Goal: Task Accomplishment & Management: Manage account settings

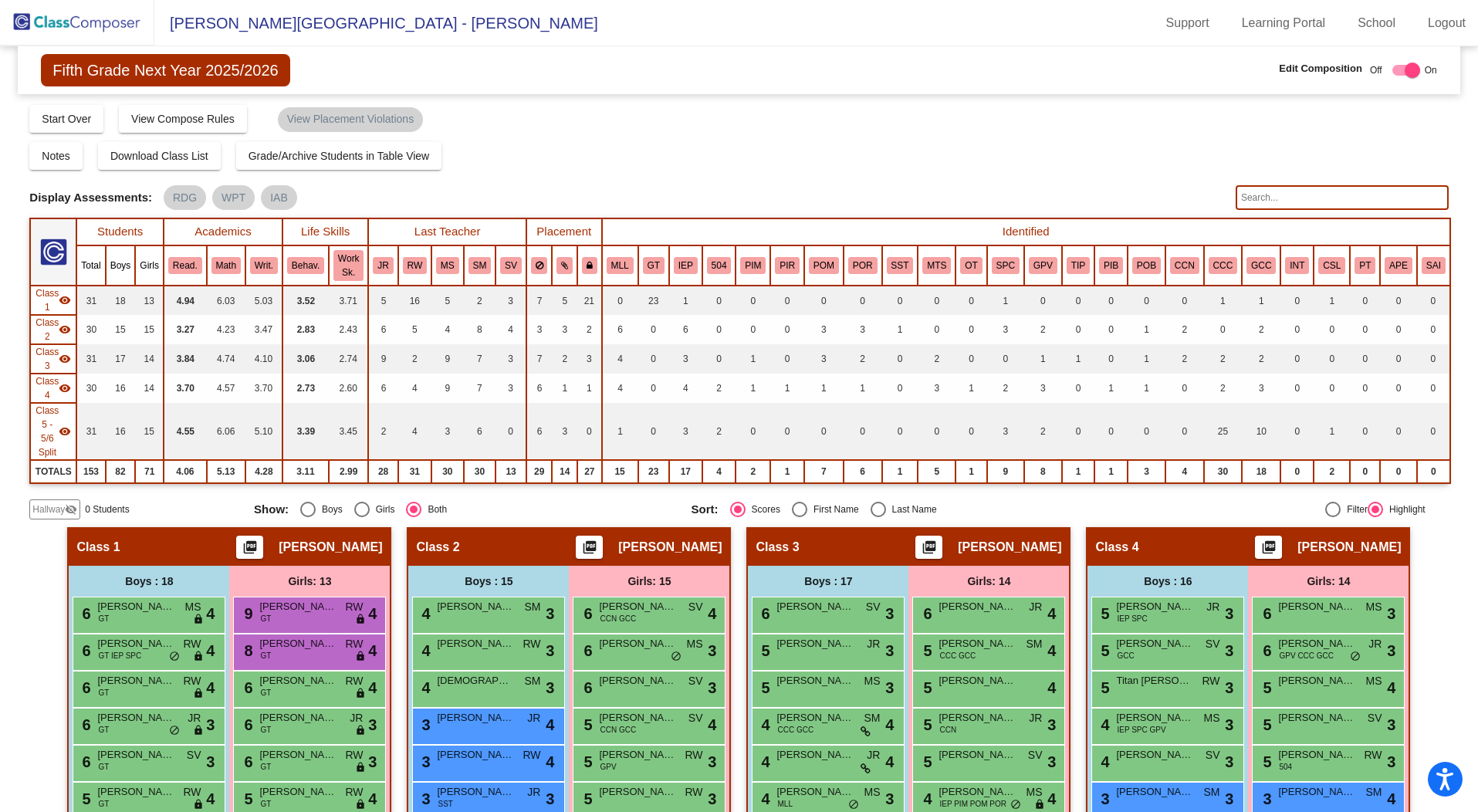
scroll to position [406, 0]
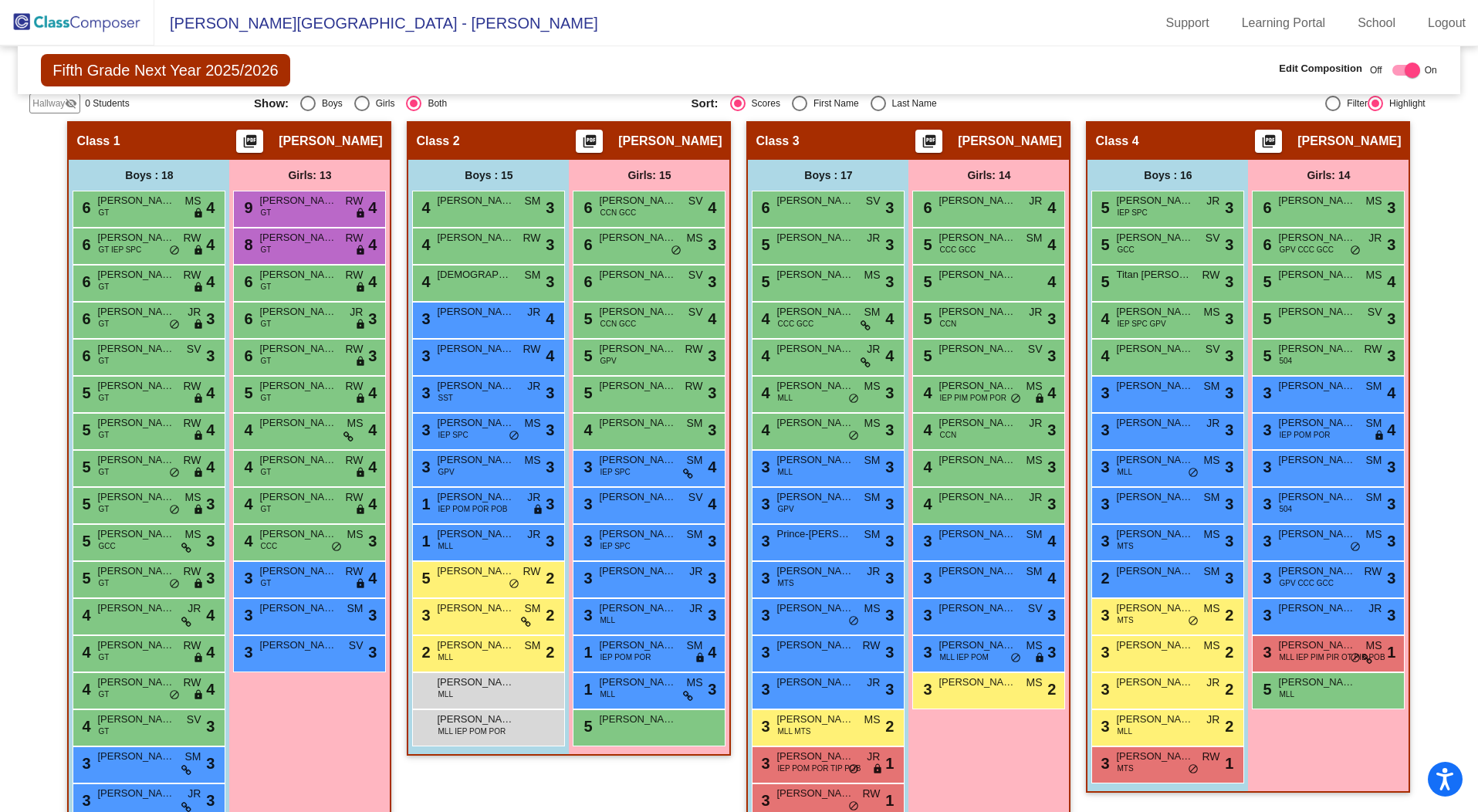
click at [151, 70] on span "Fifth Grade Next Year 2025/2026" at bounding box center [165, 69] width 249 height 32
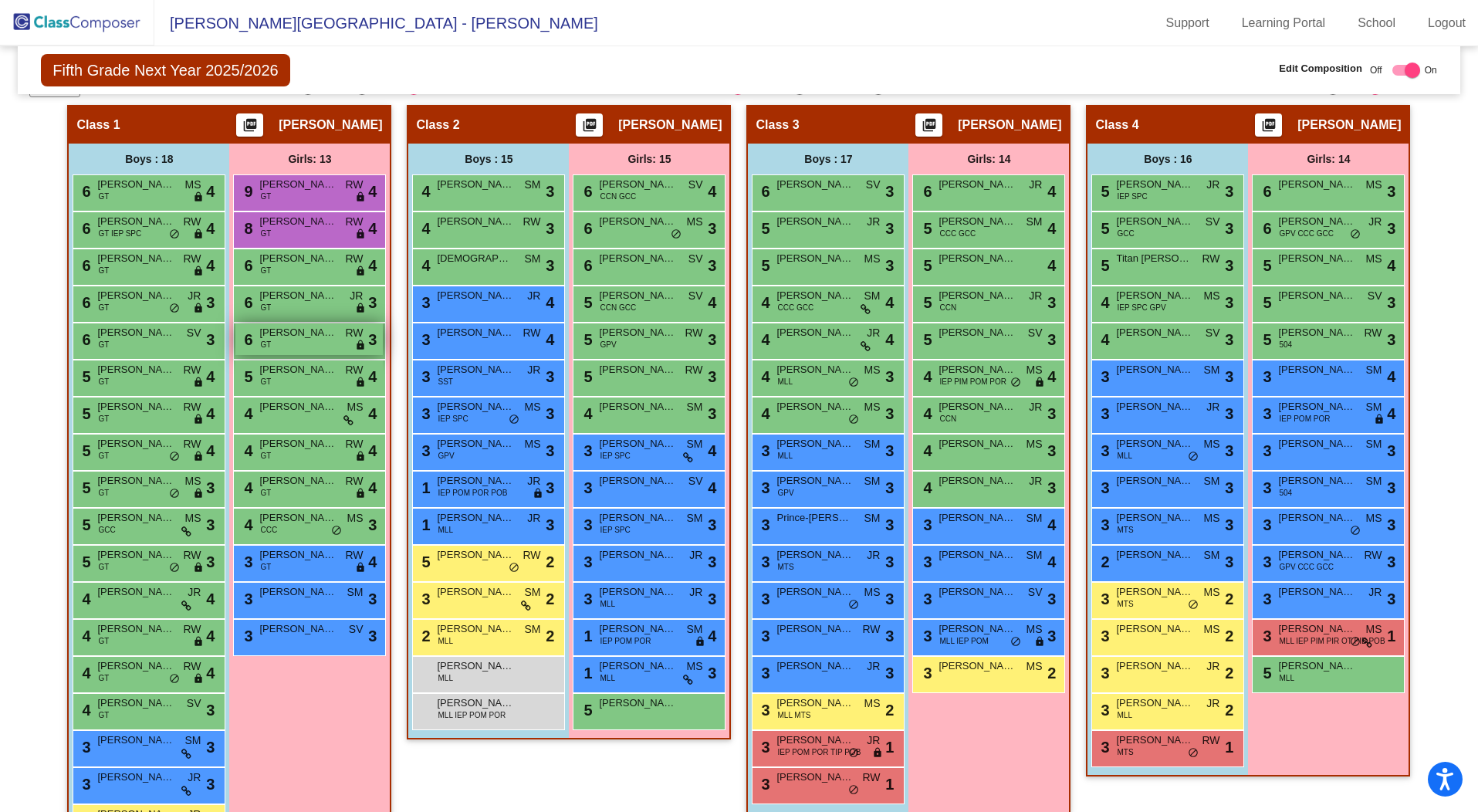
scroll to position [420, 0]
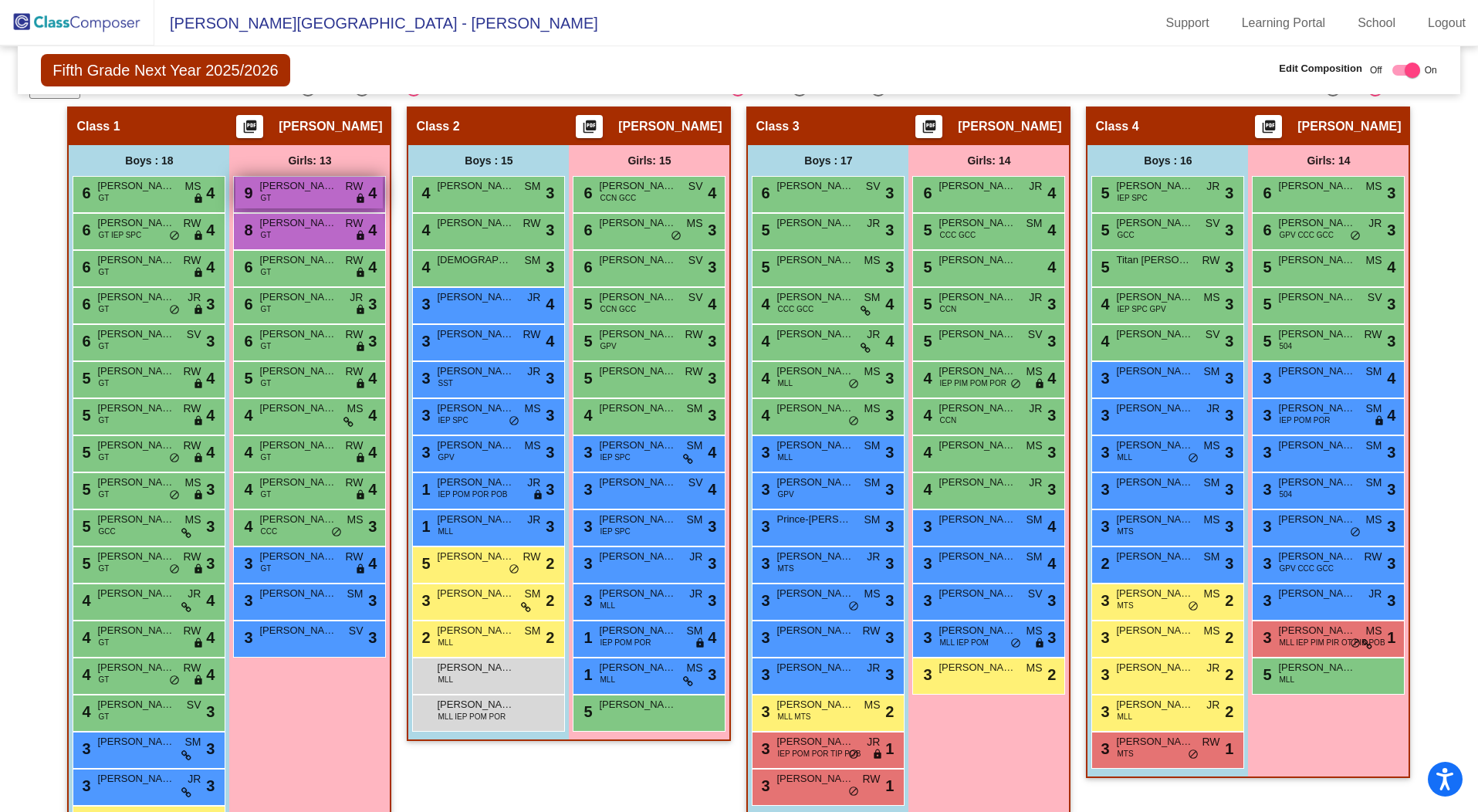
click at [308, 177] on div "9 [PERSON_NAME] GT RW lock do_not_disturb_alt 4" at bounding box center [309, 192] width 147 height 31
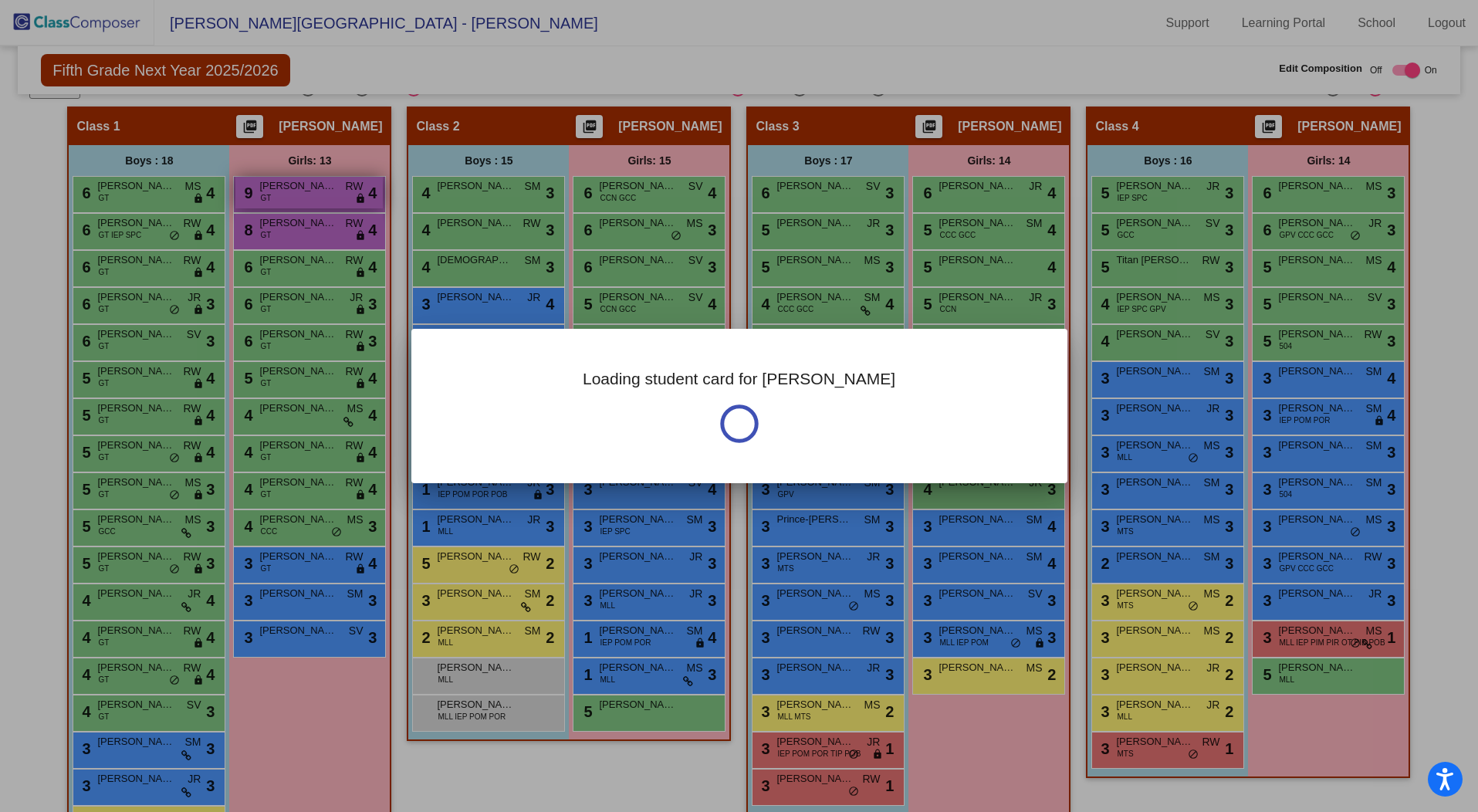
scroll to position [445, 0]
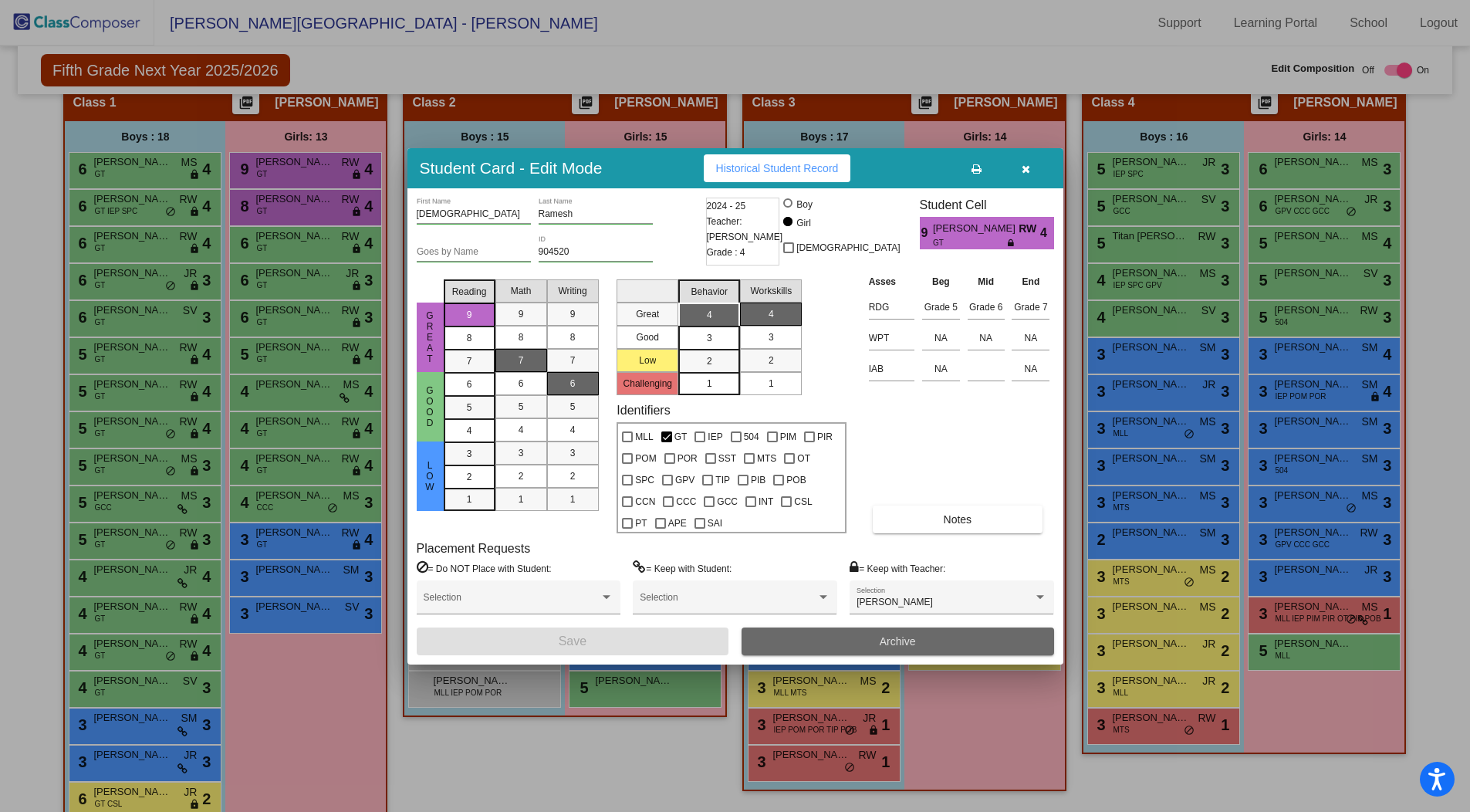
click at [920, 639] on button "Archive" at bounding box center [898, 641] width 313 height 28
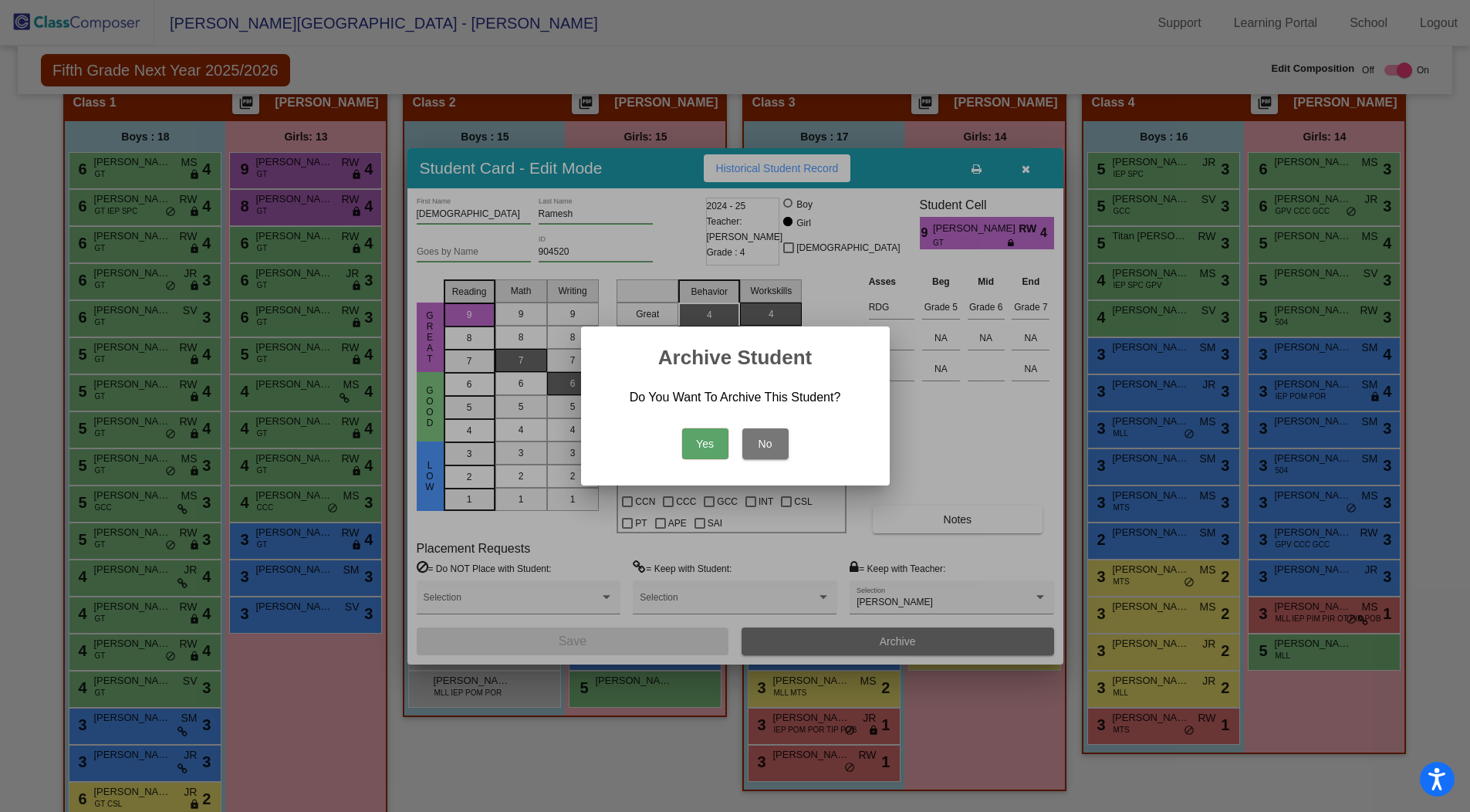
click at [708, 450] on button "Yes" at bounding box center [705, 444] width 46 height 31
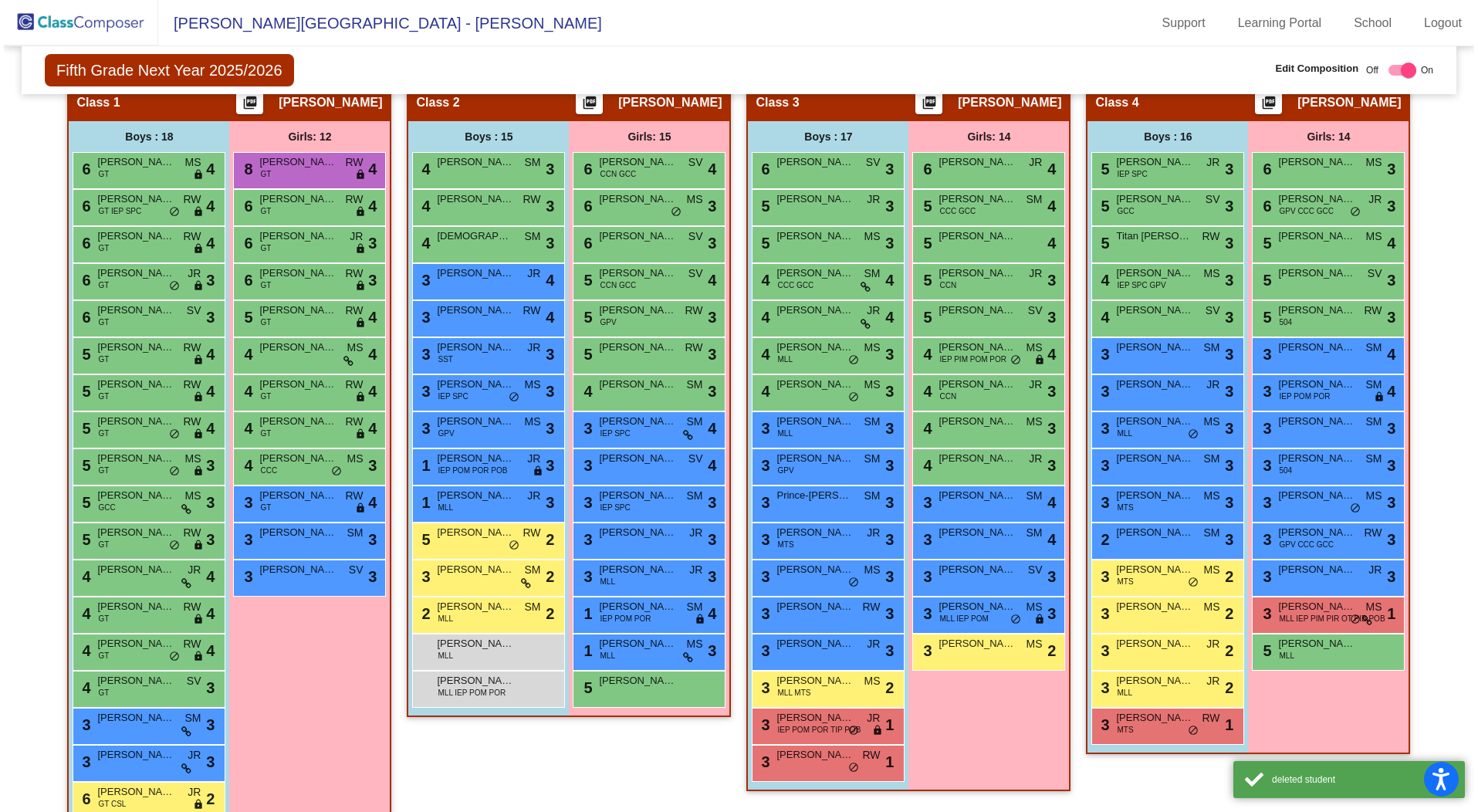
scroll to position [420, 0]
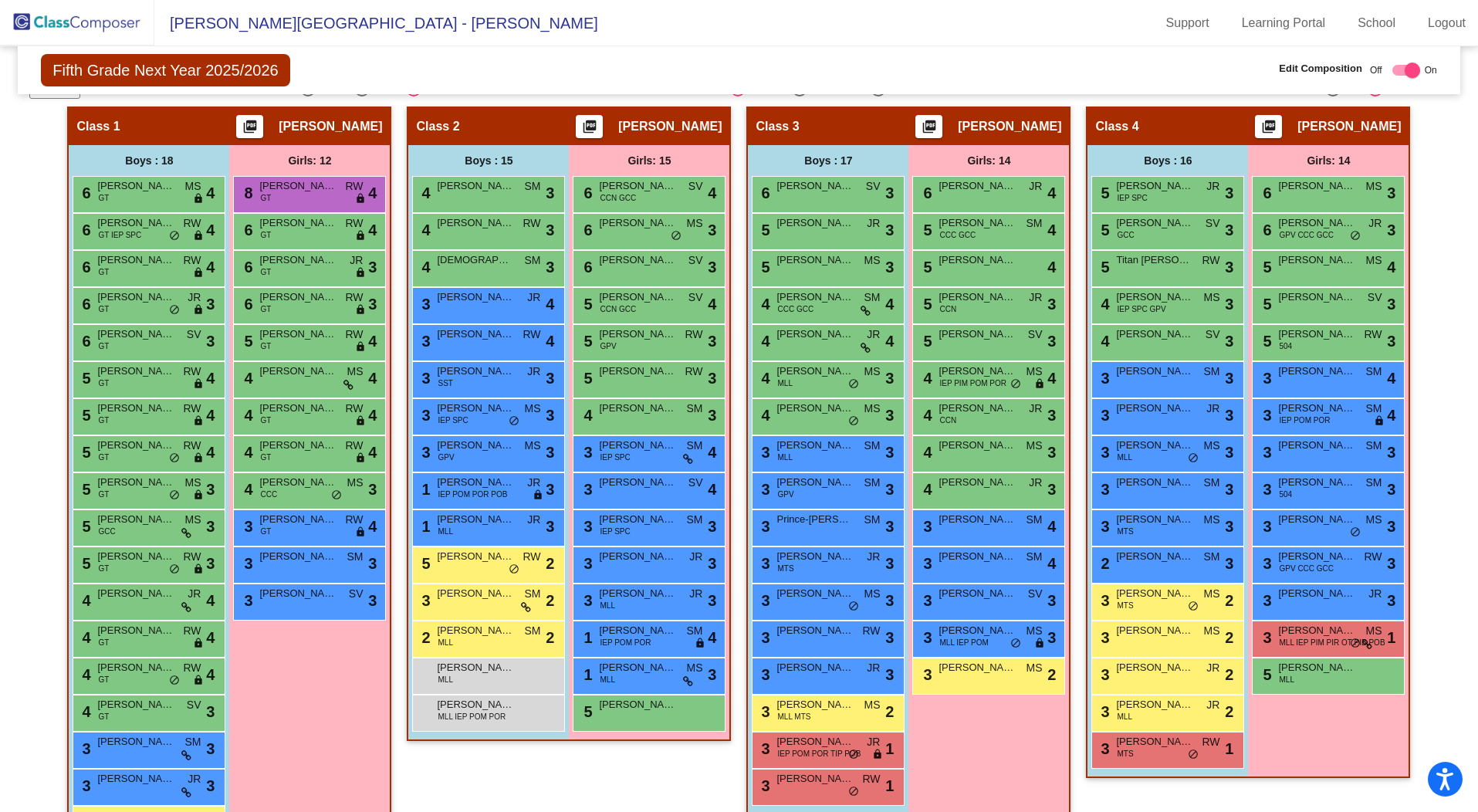
click at [75, 24] on img at bounding box center [77, 23] width 154 height 46
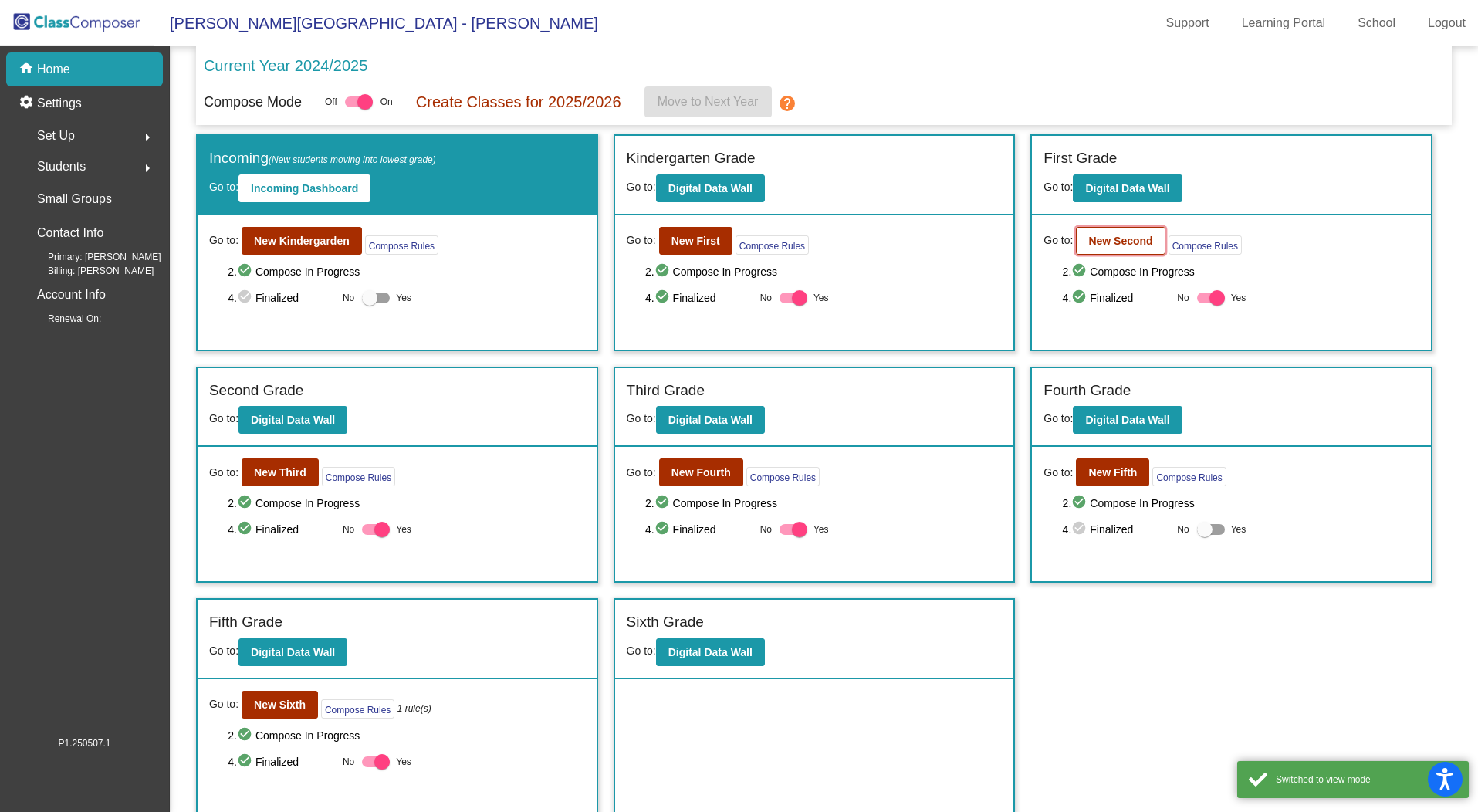
click at [1129, 241] on b "New Second" at bounding box center [1120, 241] width 64 height 12
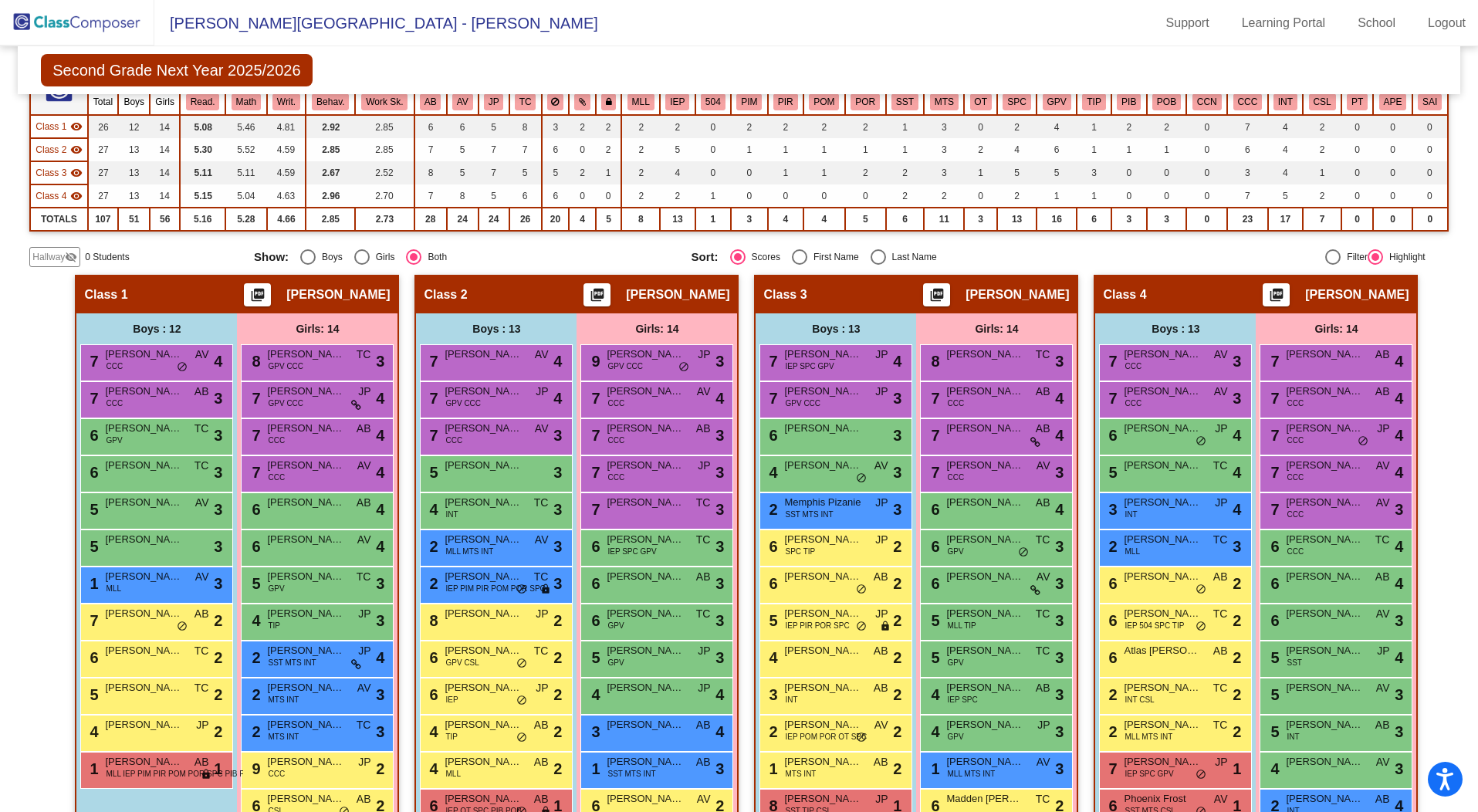
scroll to position [267, 0]
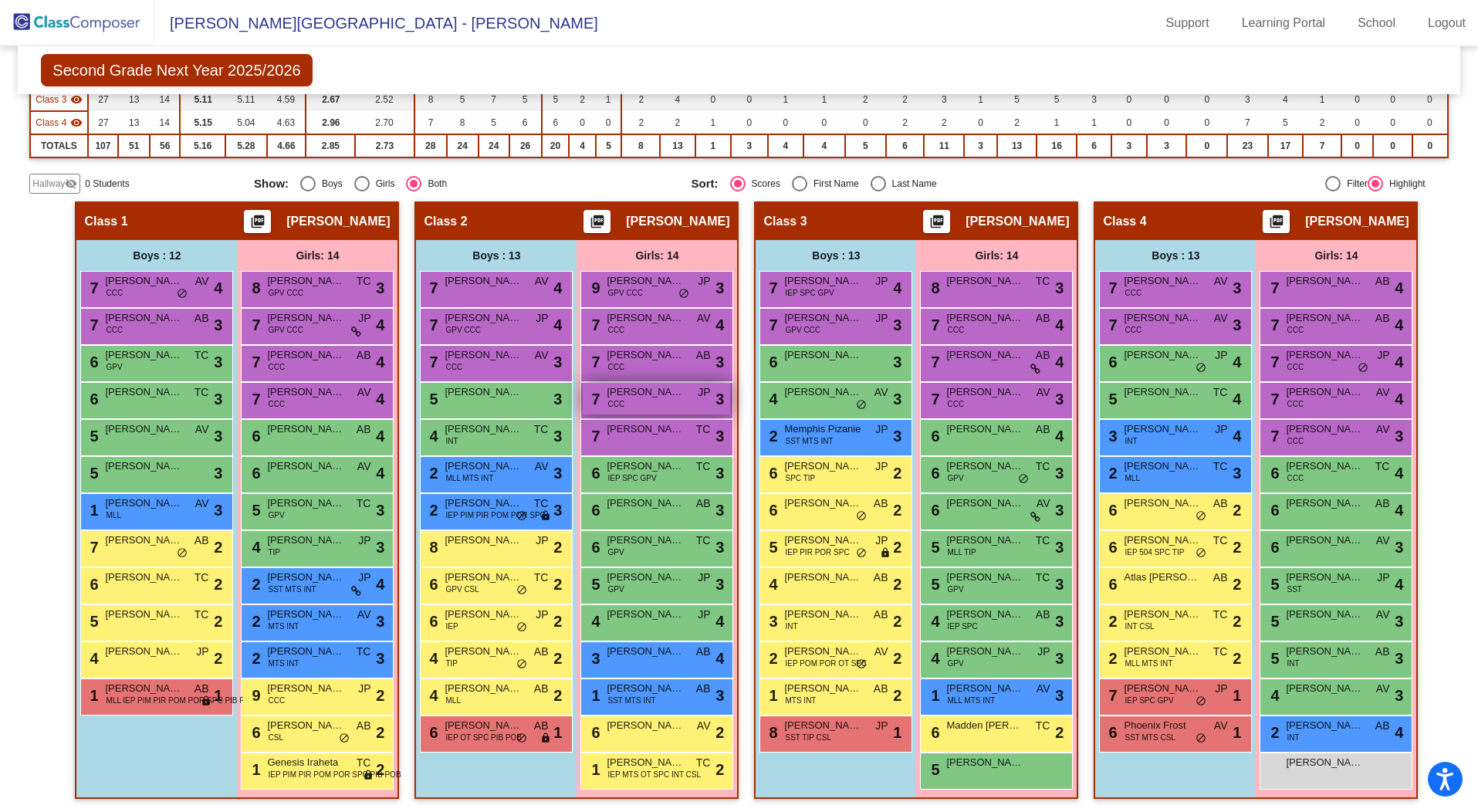
click at [633, 397] on div "7 [PERSON_NAME] CCC JP lock do_not_disturb_alt 3" at bounding box center [656, 399] width 147 height 31
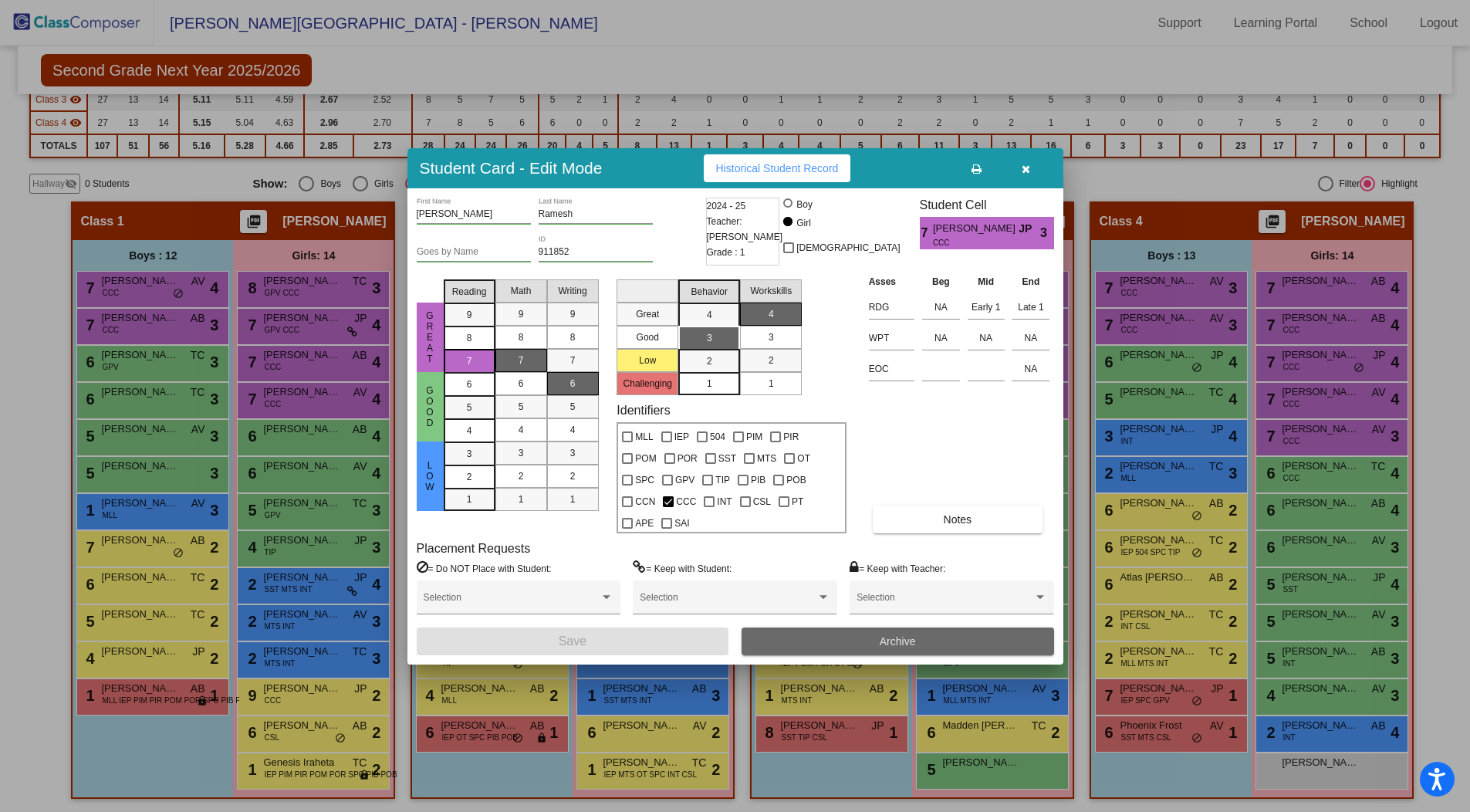
click at [888, 635] on span "Archive" at bounding box center [898, 641] width 36 height 12
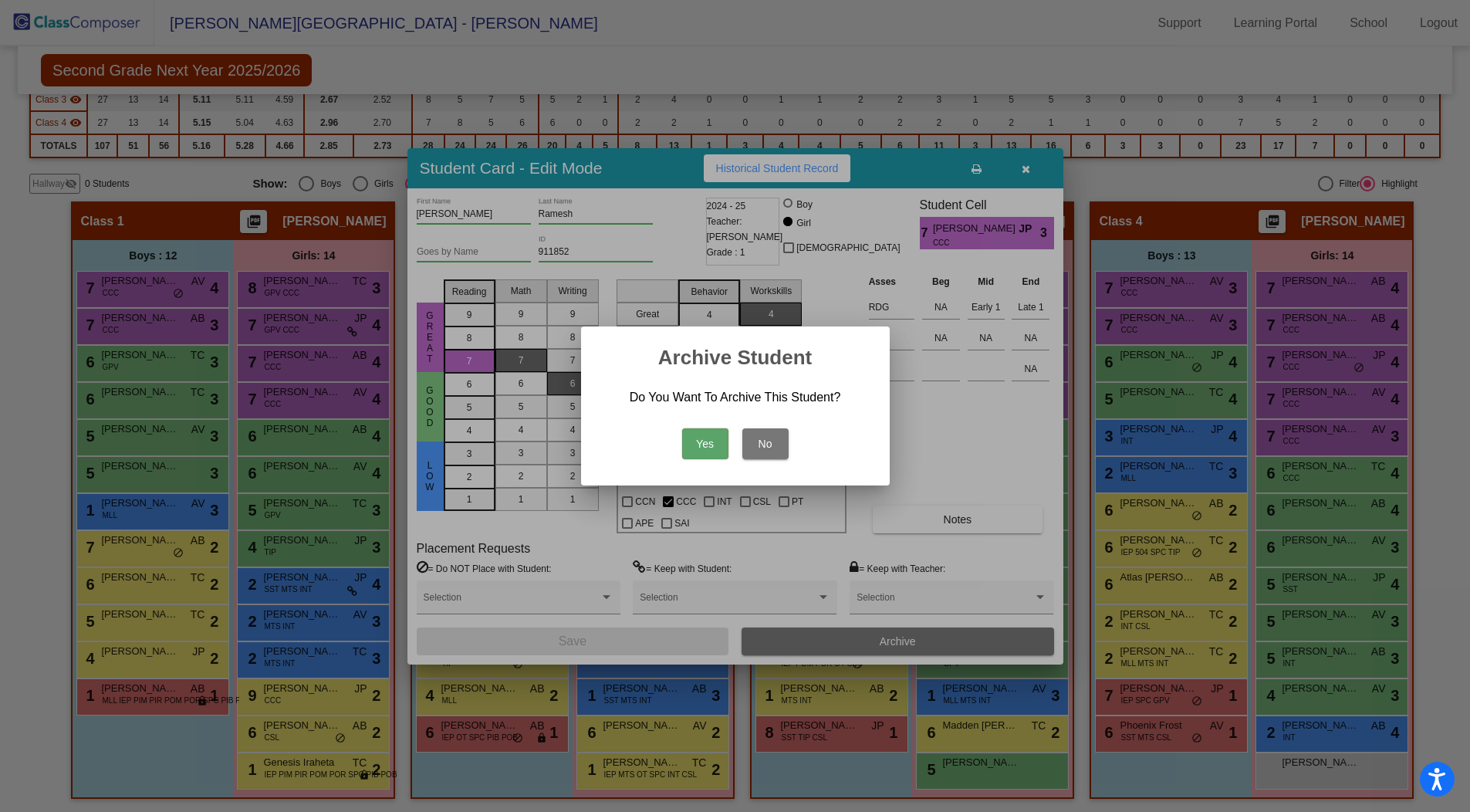
click at [708, 445] on button "Yes" at bounding box center [705, 444] width 46 height 31
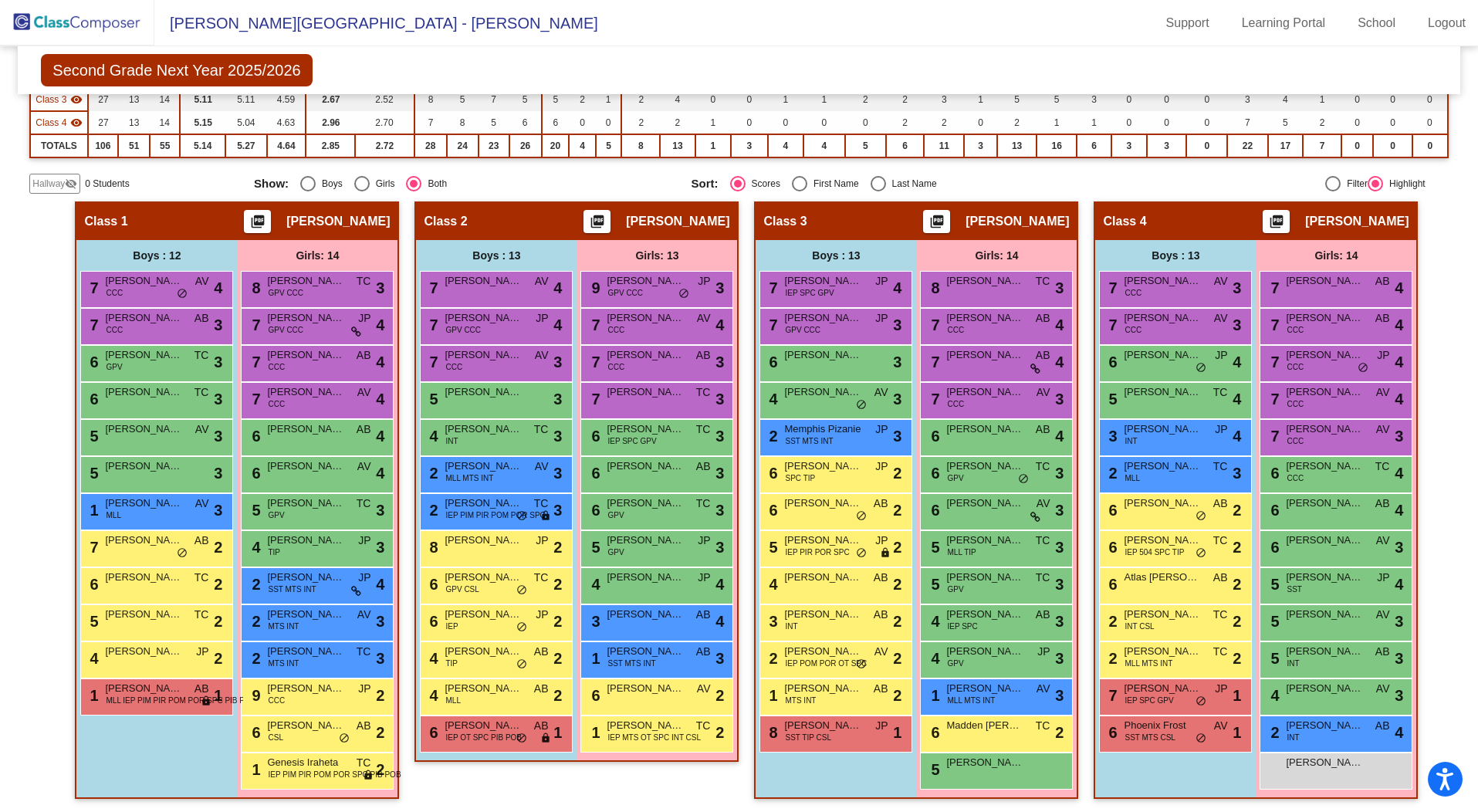
click at [98, 29] on img at bounding box center [77, 23] width 154 height 46
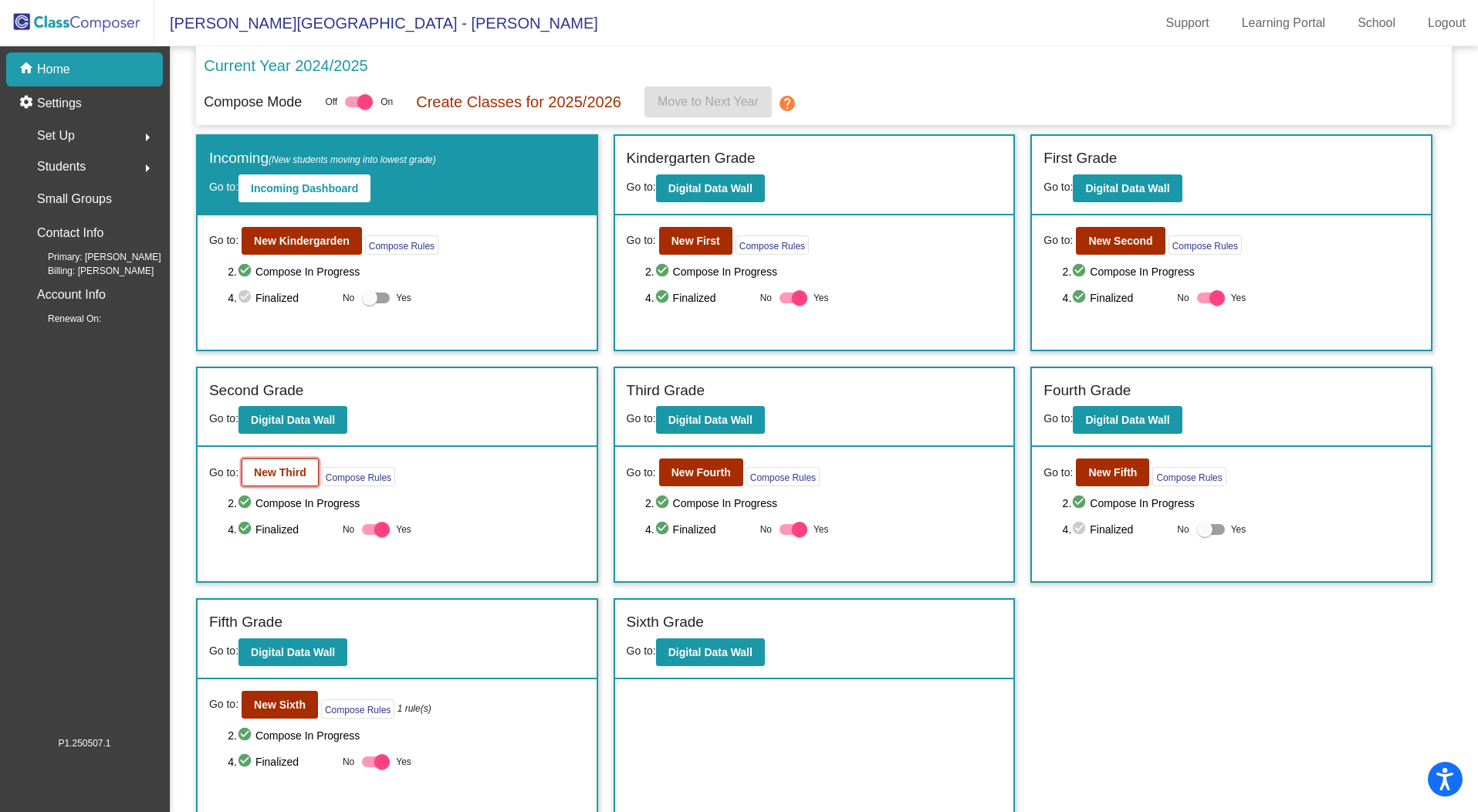
click at [281, 467] on b "New Third" at bounding box center [280, 472] width 53 height 12
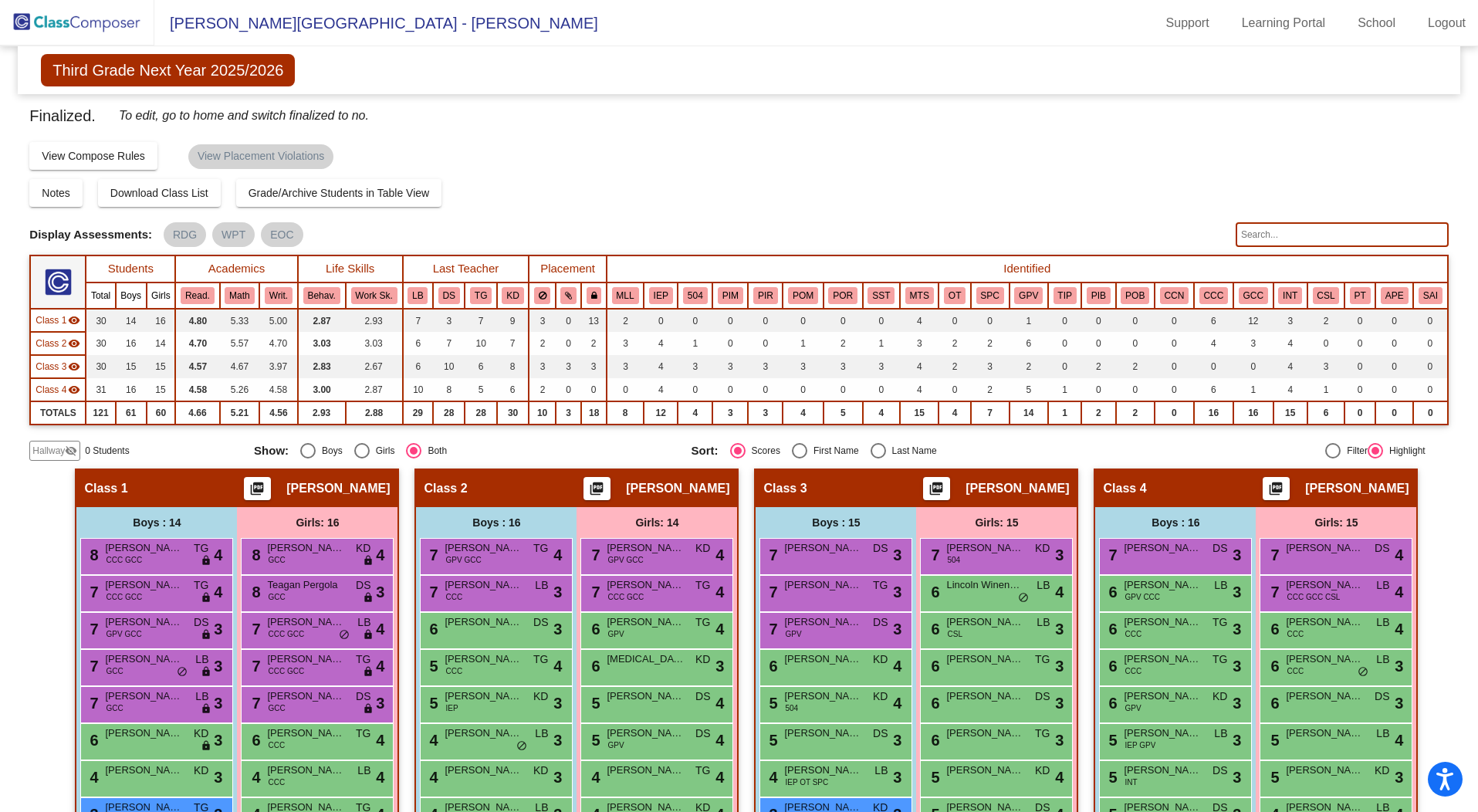
click at [1303, 242] on input "text" at bounding box center [1342, 234] width 213 height 24
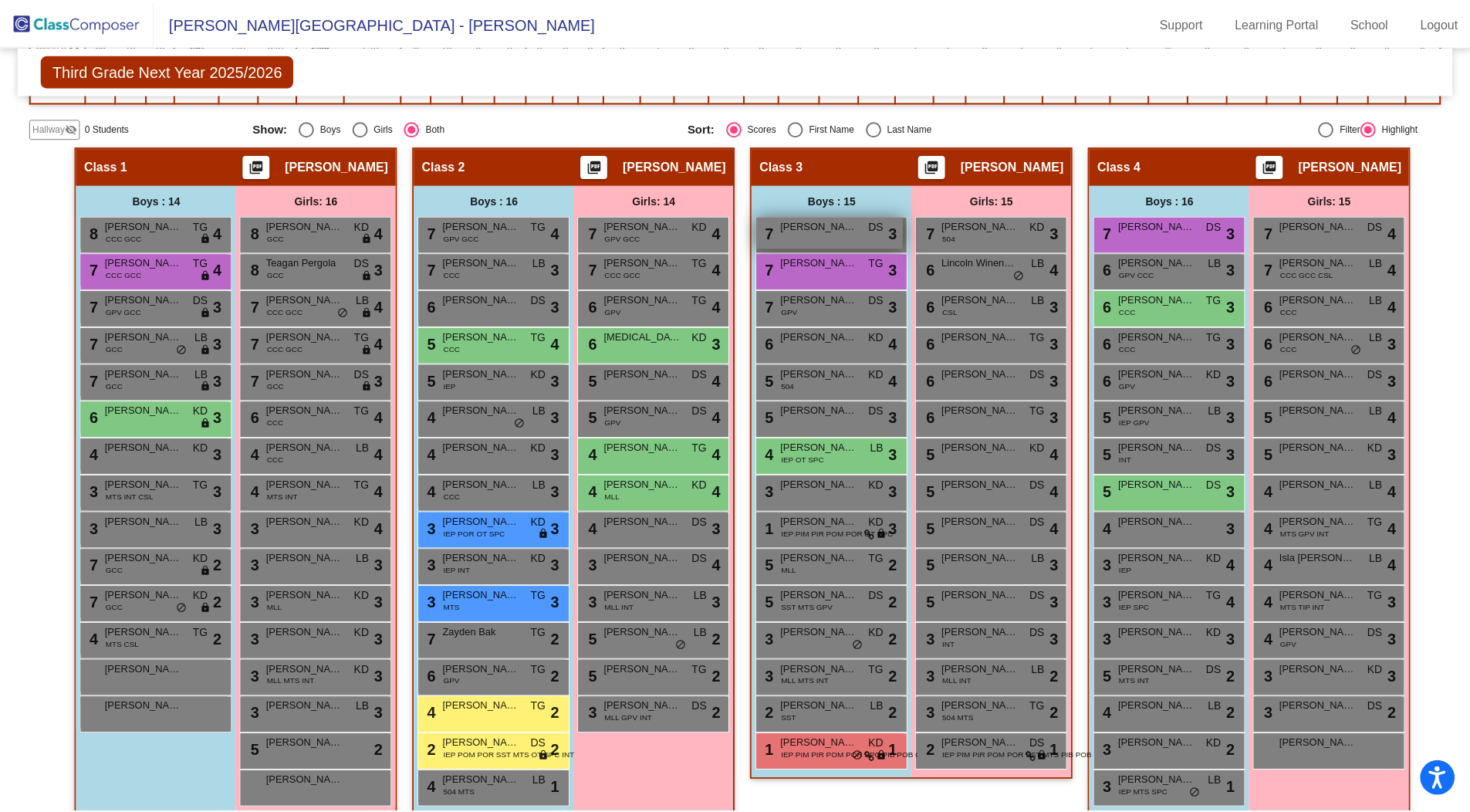
scroll to position [341, 0]
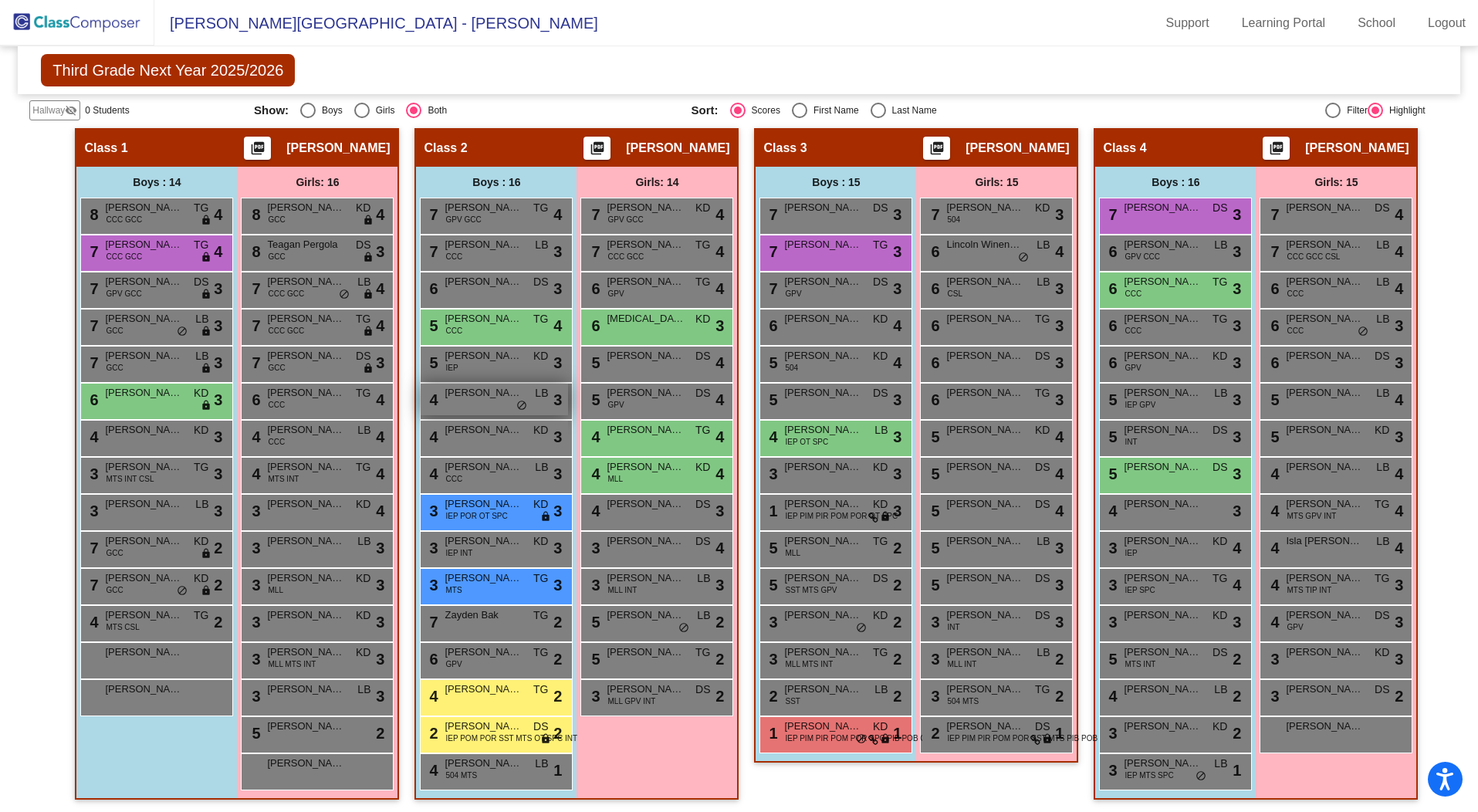
type input "j"
click at [487, 401] on div "4 [PERSON_NAME] [PERSON_NAME] lock do_not_disturb_alt 3" at bounding box center [494, 399] width 147 height 31
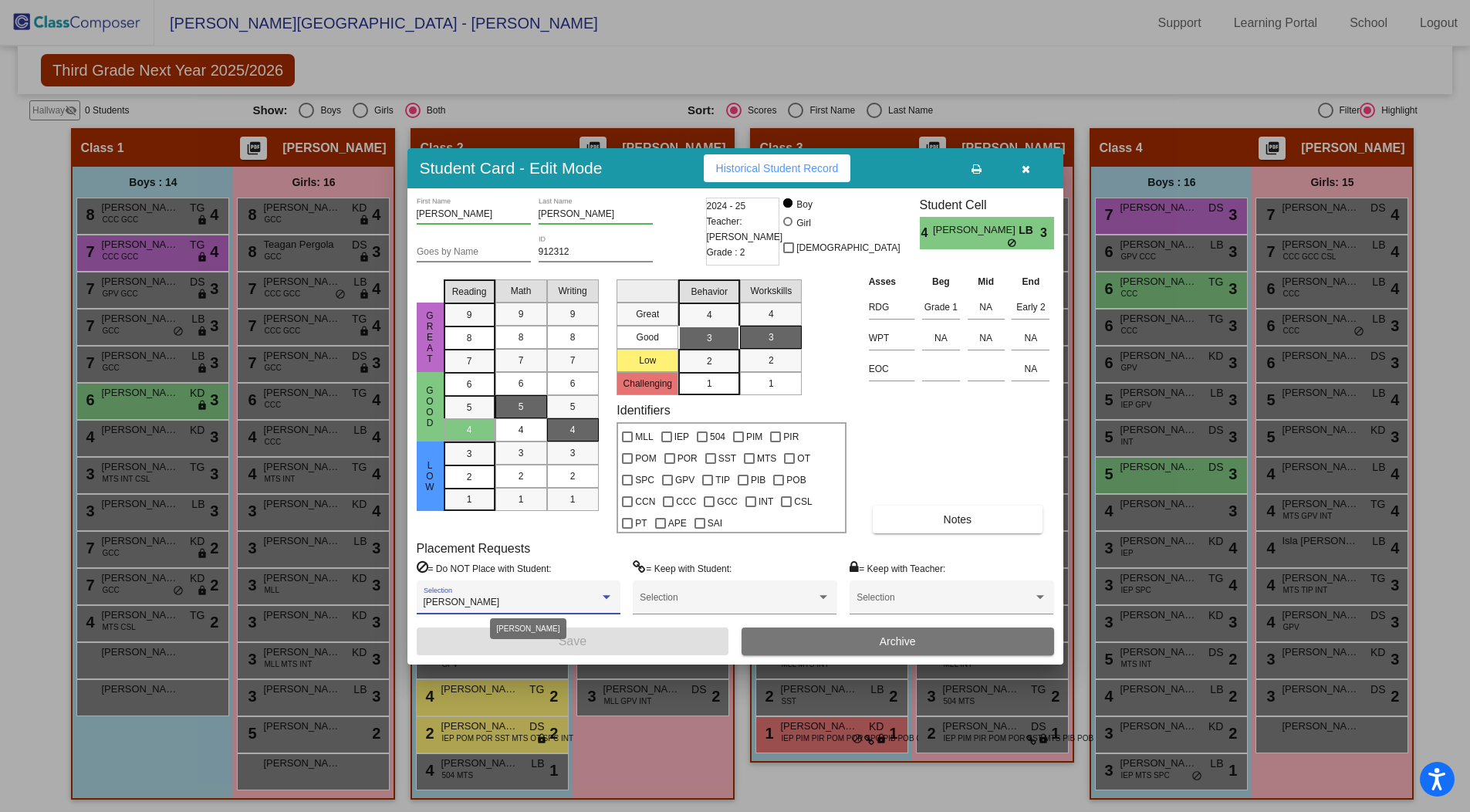
click at [605, 599] on div at bounding box center [606, 596] width 8 height 3
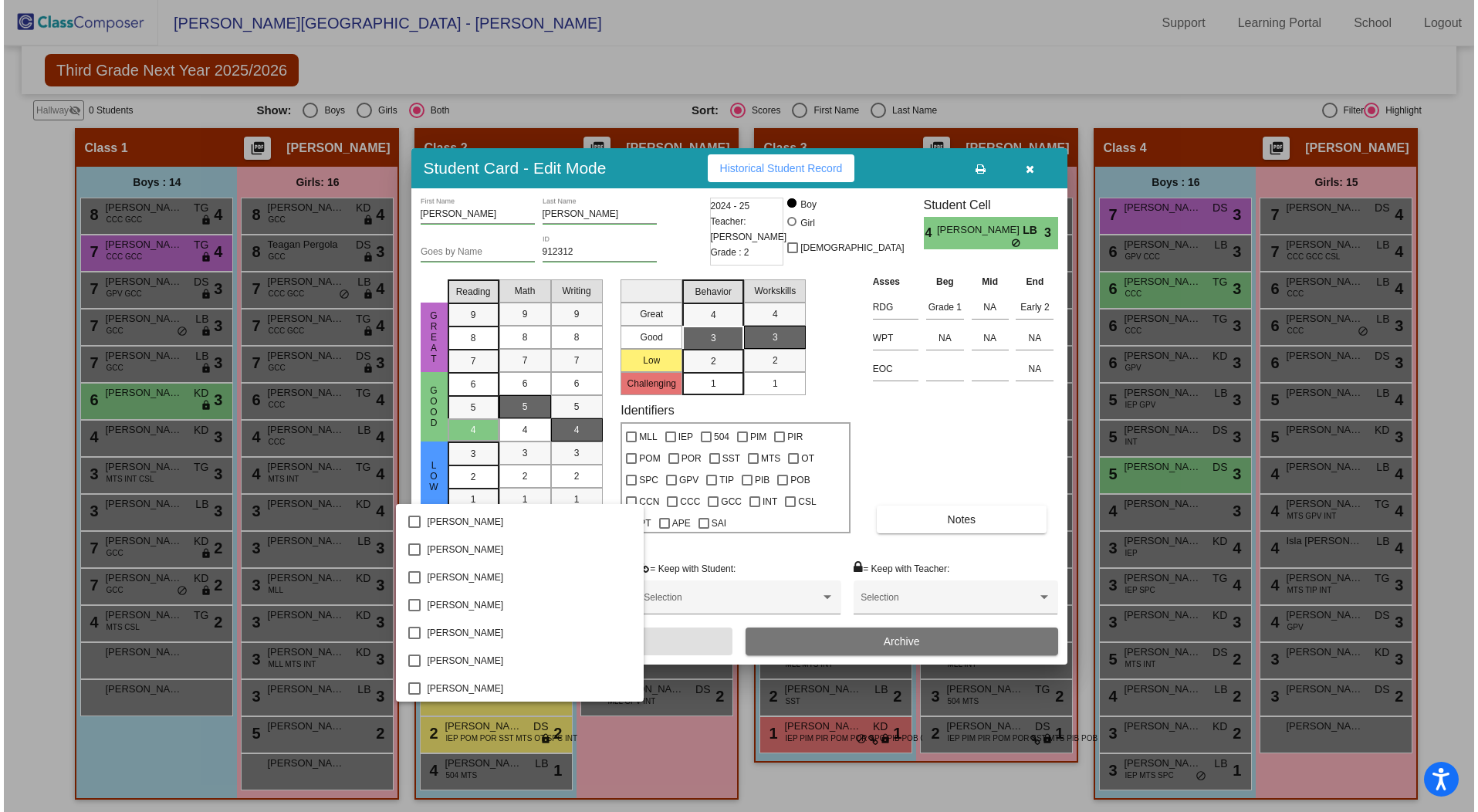
scroll to position [2836, 0]
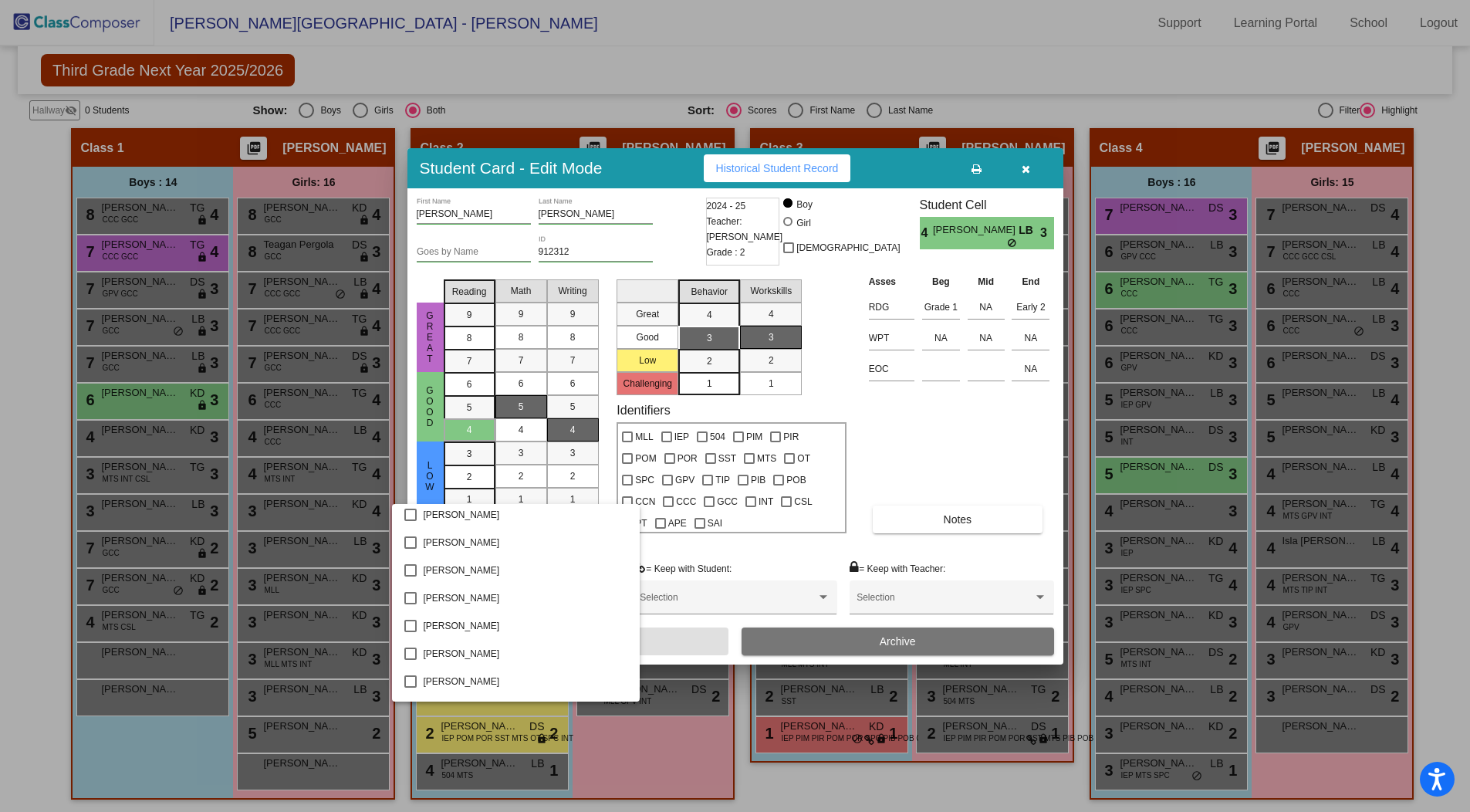
click at [966, 437] on div at bounding box center [735, 406] width 1470 height 812
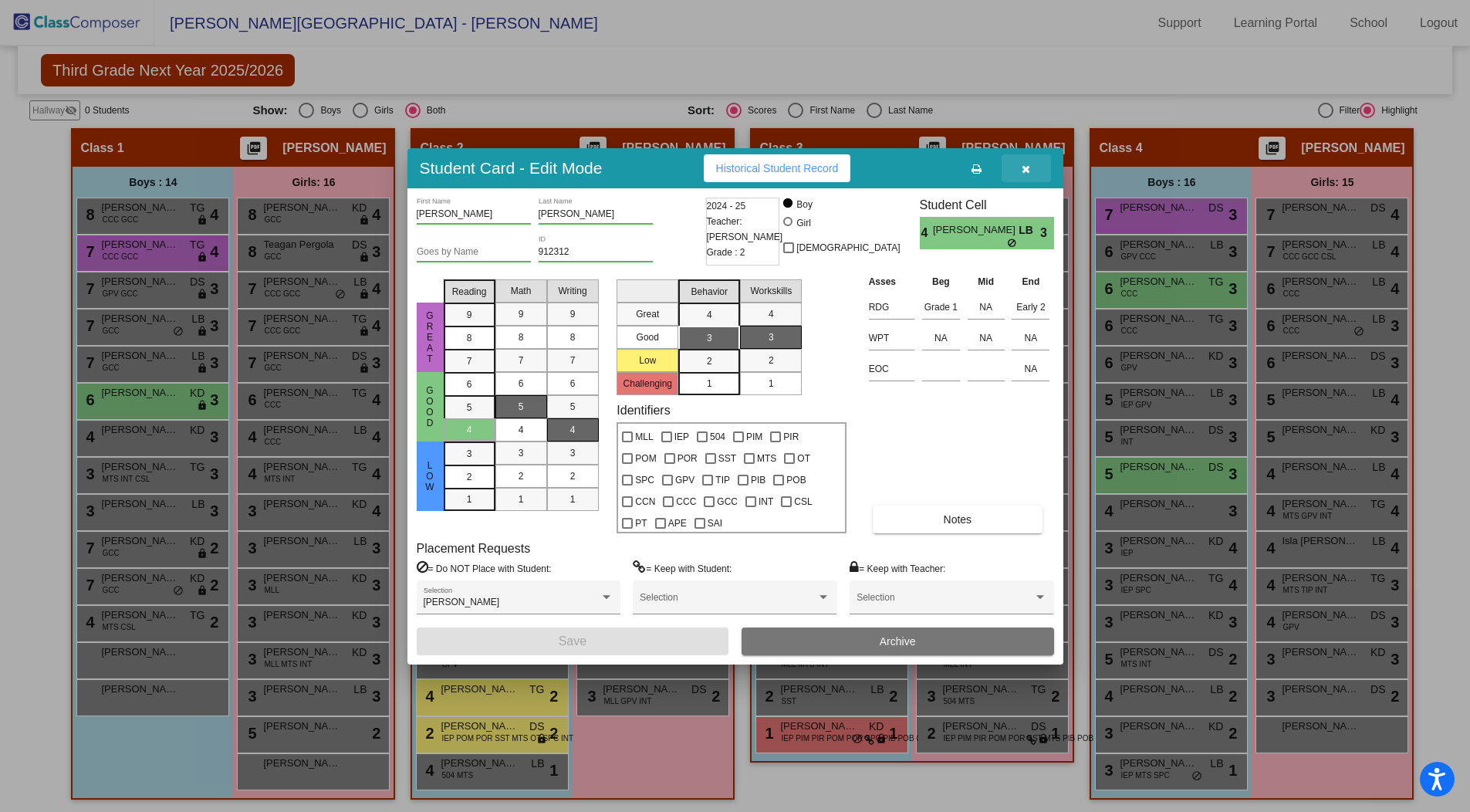
click at [1028, 169] on icon "button" at bounding box center [1026, 169] width 9 height 10
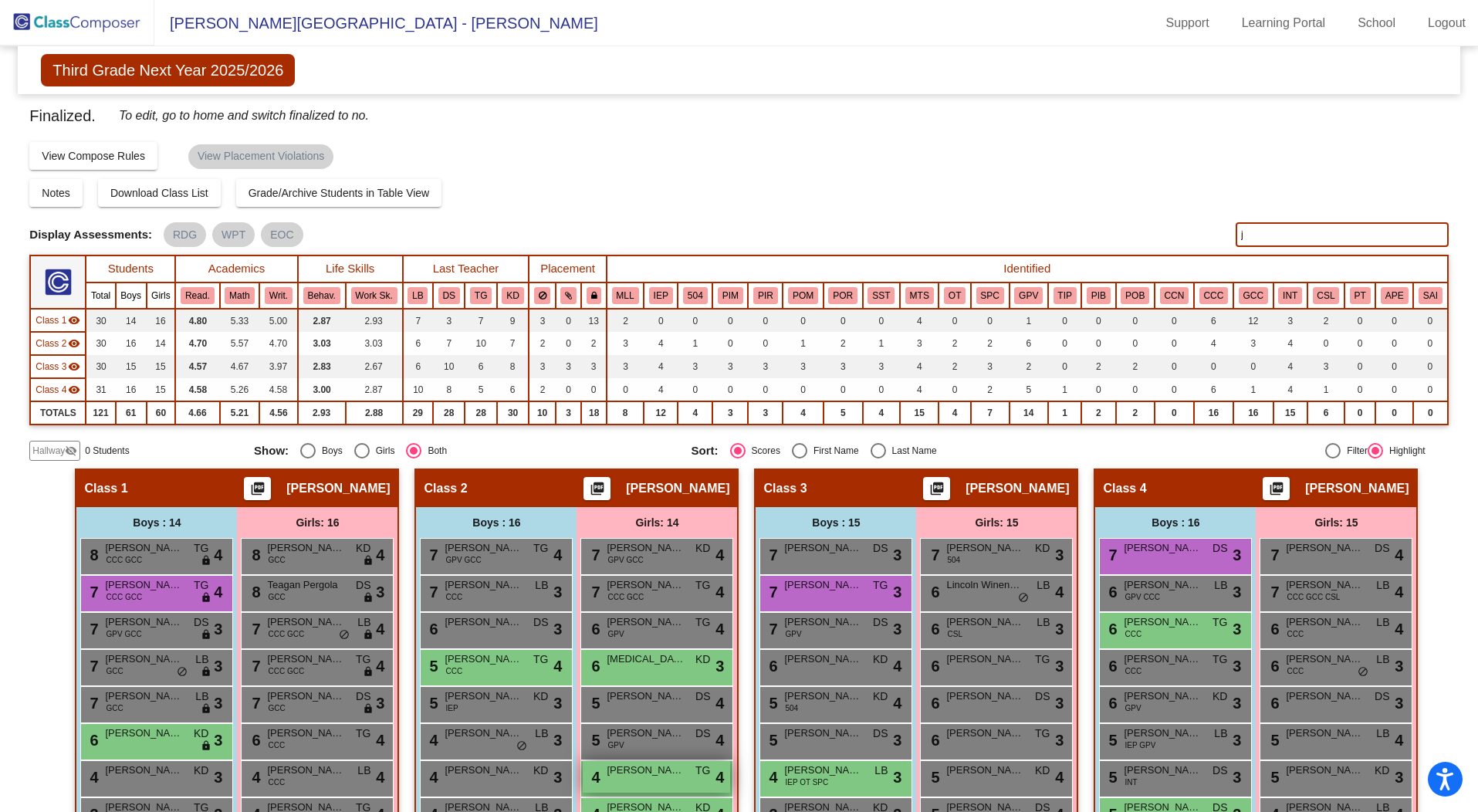
scroll to position [0, 0]
click at [101, 22] on img at bounding box center [77, 23] width 154 height 46
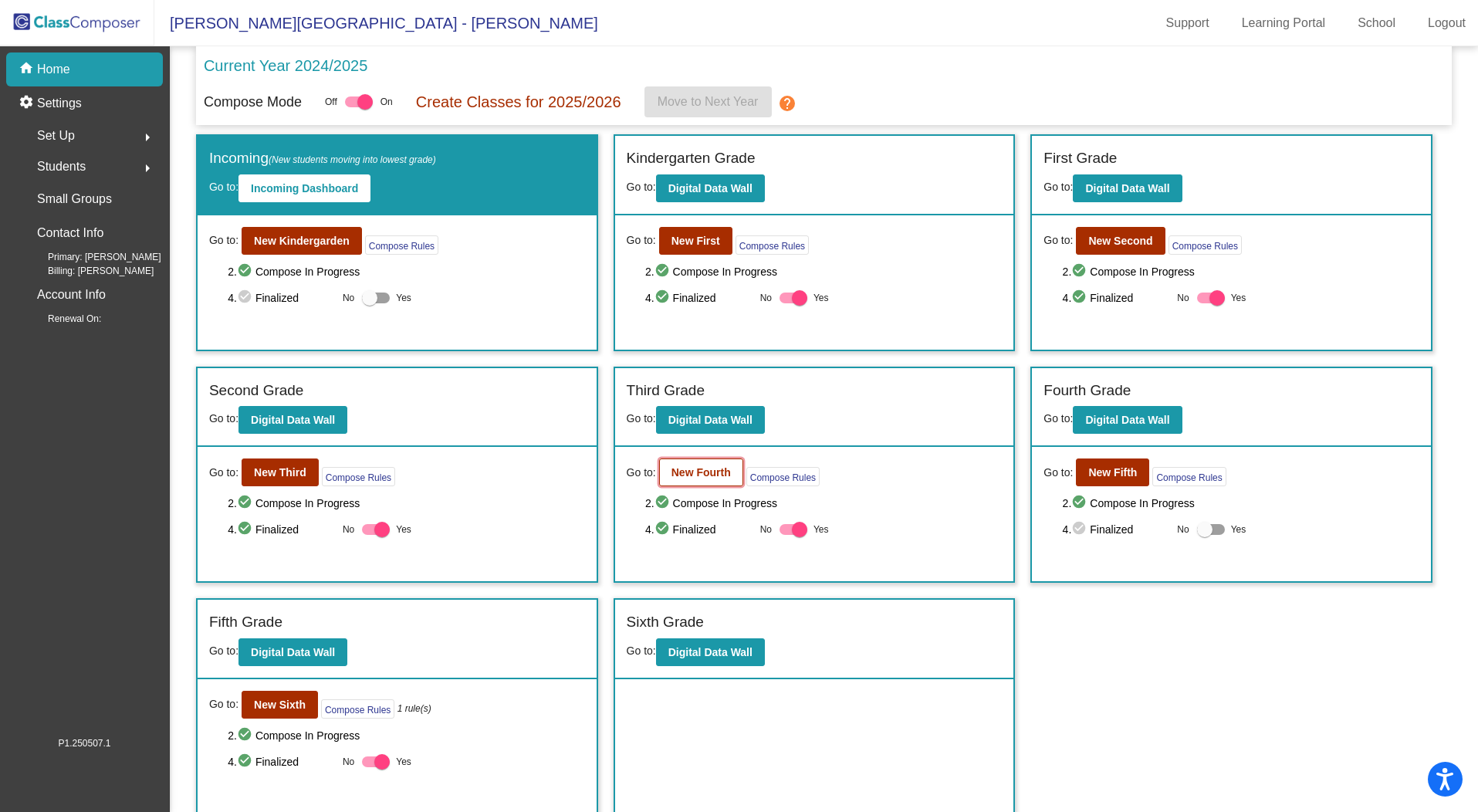
click at [700, 473] on b "New Fourth" at bounding box center [701, 472] width 60 height 12
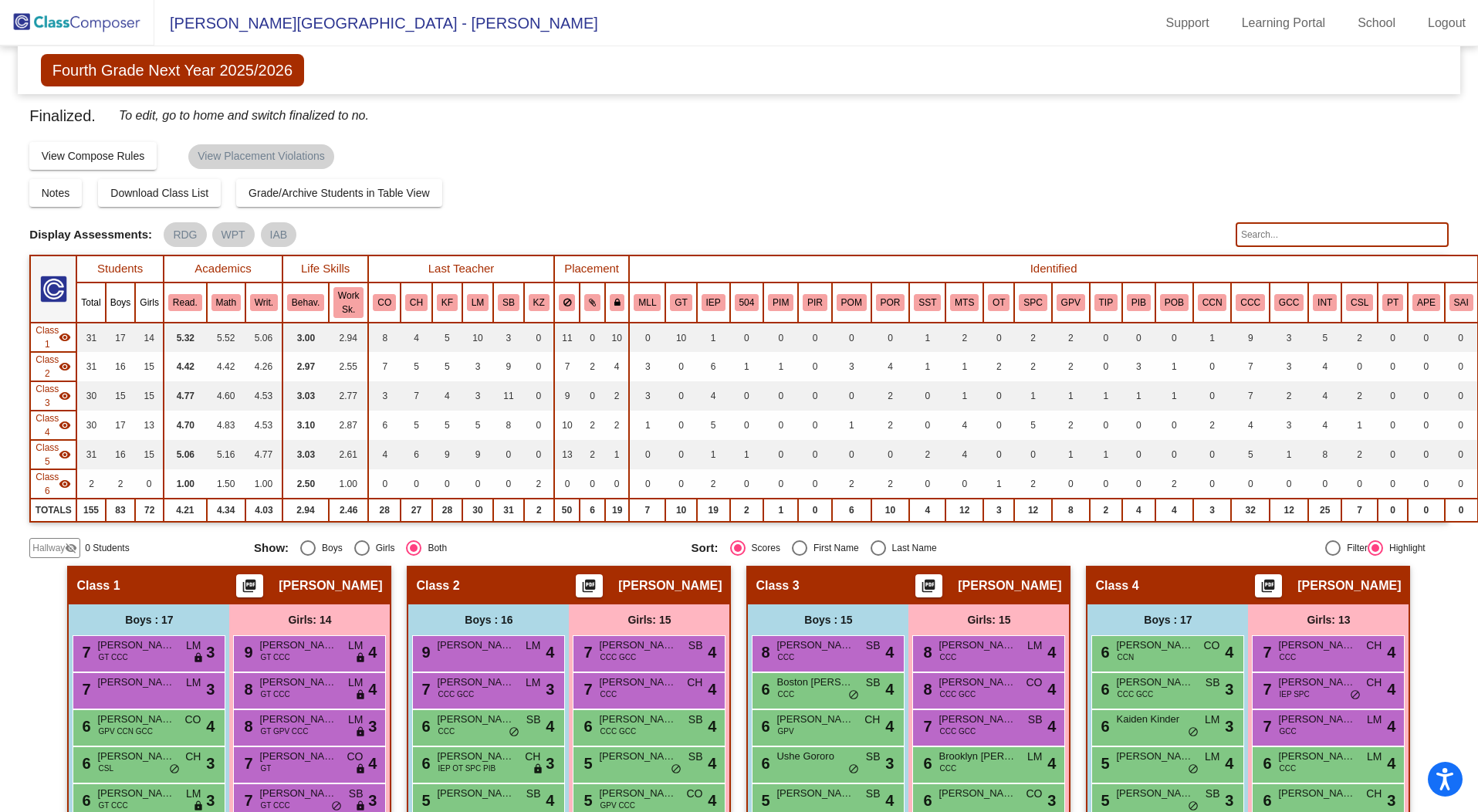
click at [1329, 237] on input "text" at bounding box center [1342, 234] width 213 height 24
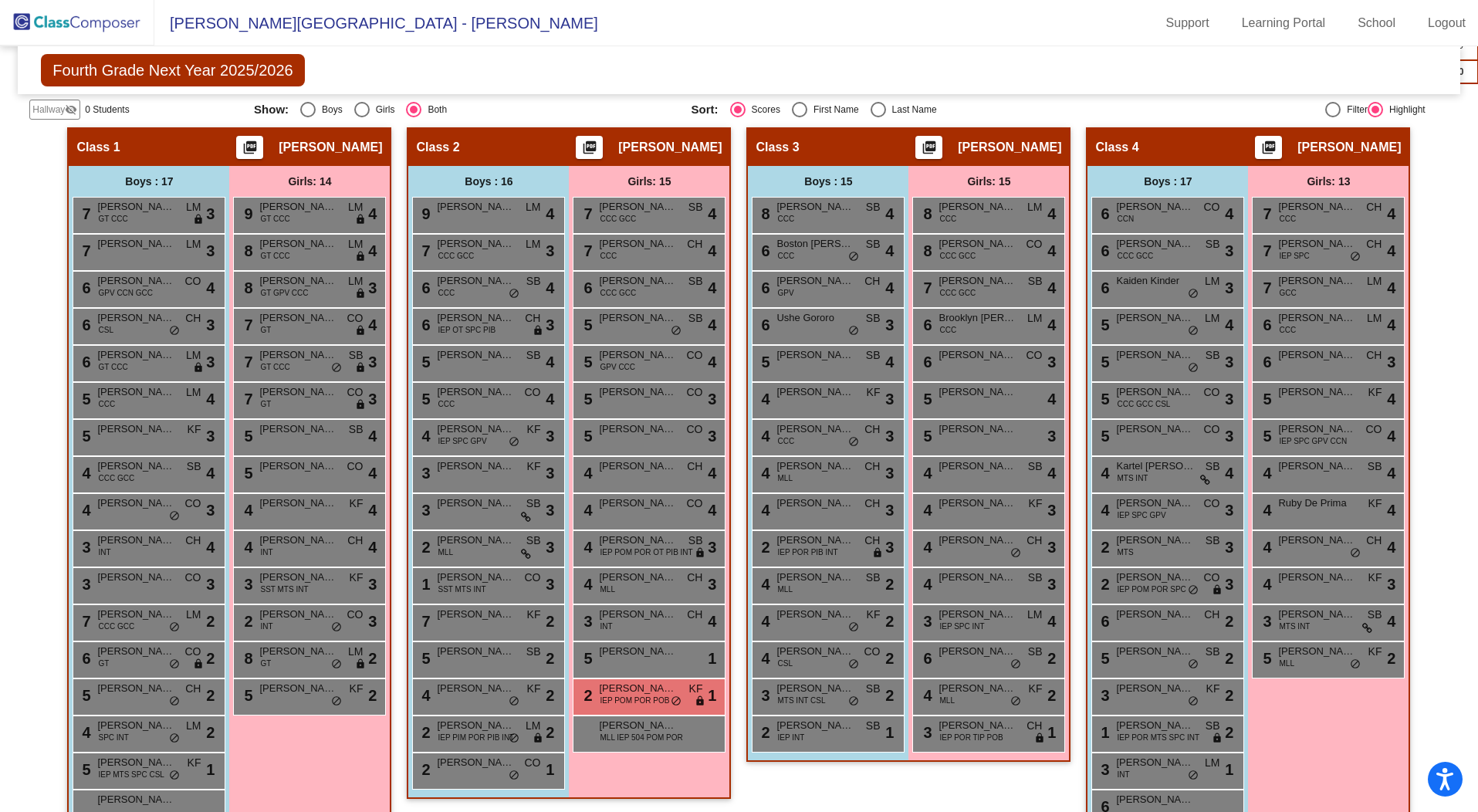
scroll to position [448, 0]
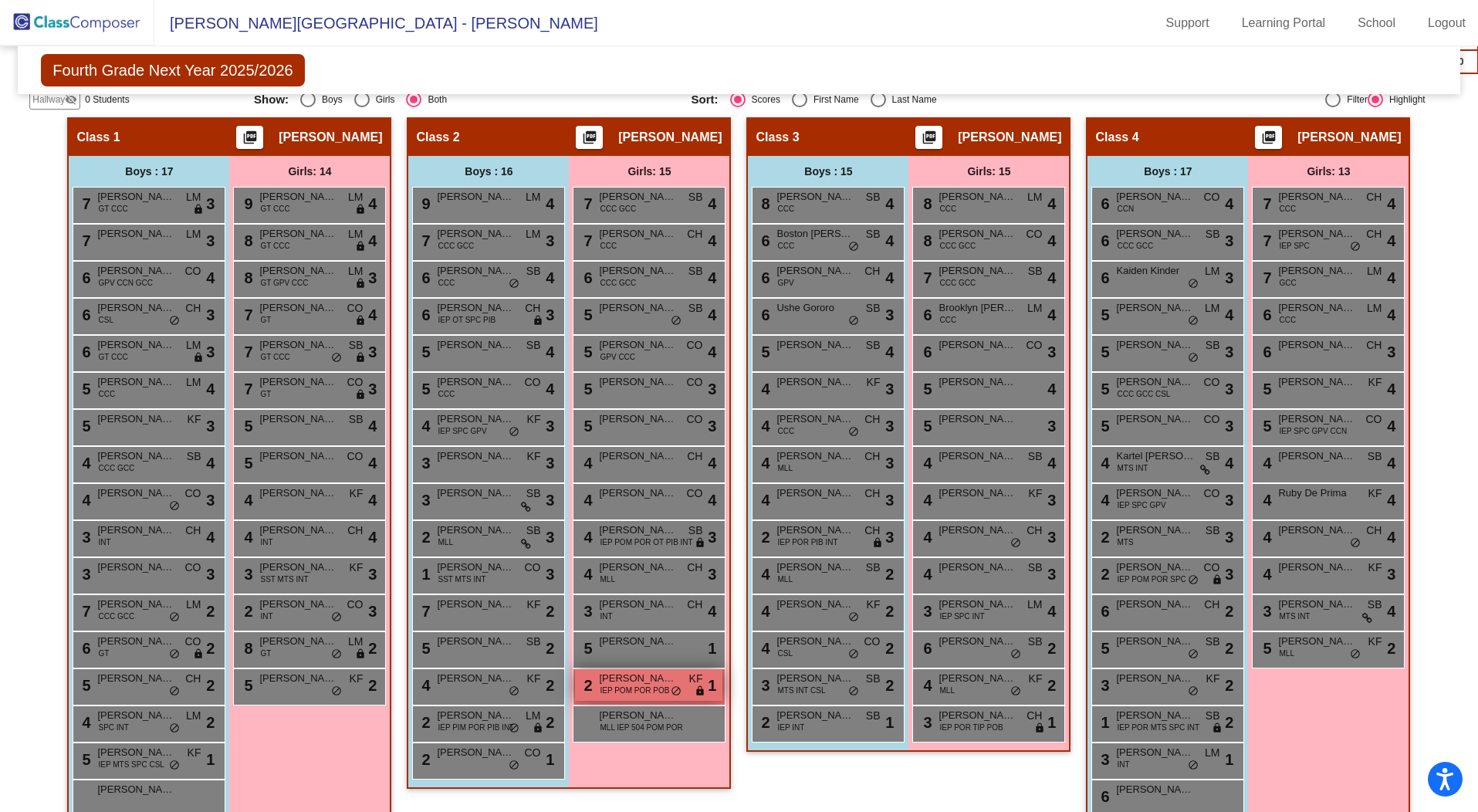
type input "novalee"
click at [635, 685] on span "IEP POM POR POB" at bounding box center [635, 690] width 69 height 11
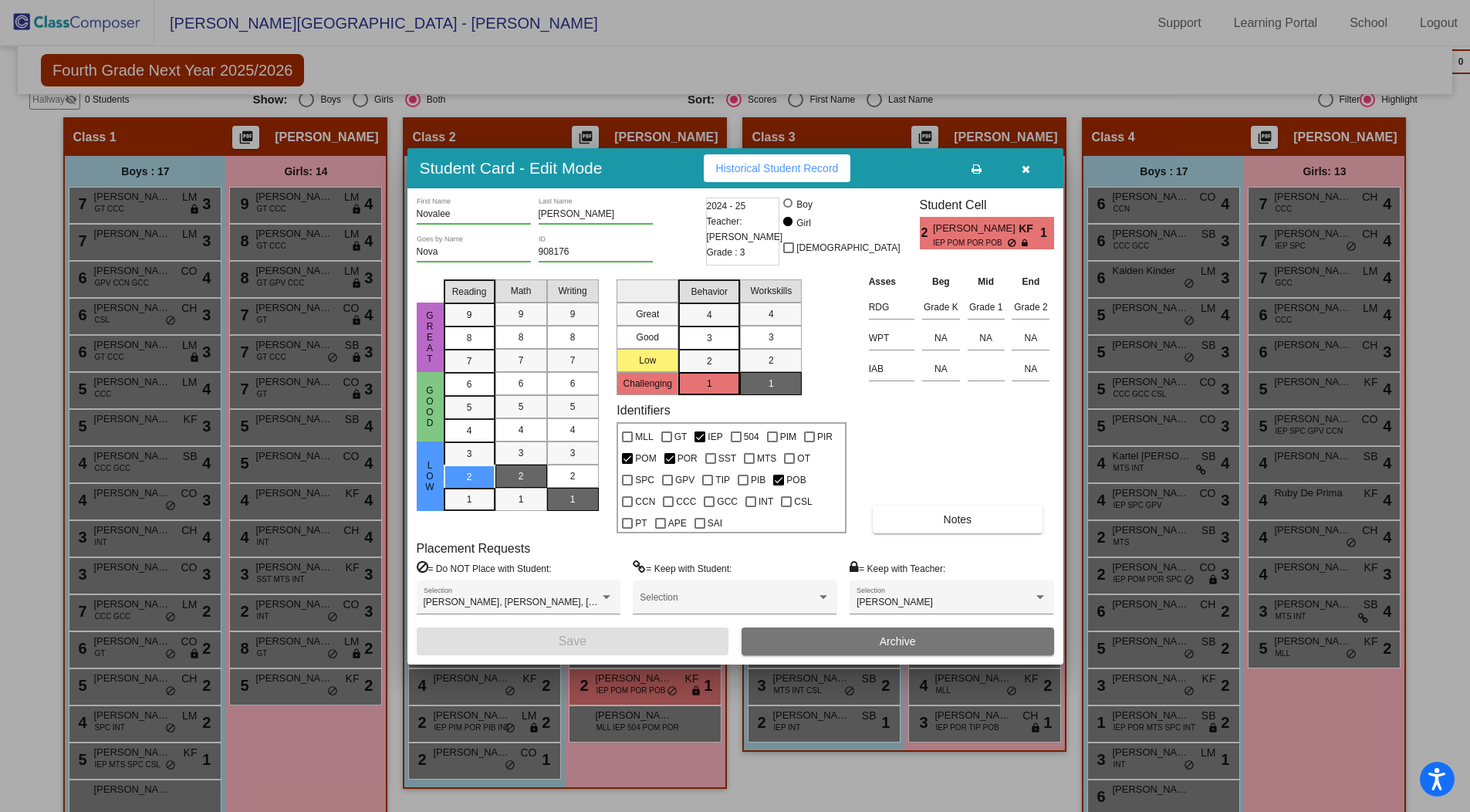
click at [880, 635] on span "Archive" at bounding box center [898, 641] width 36 height 12
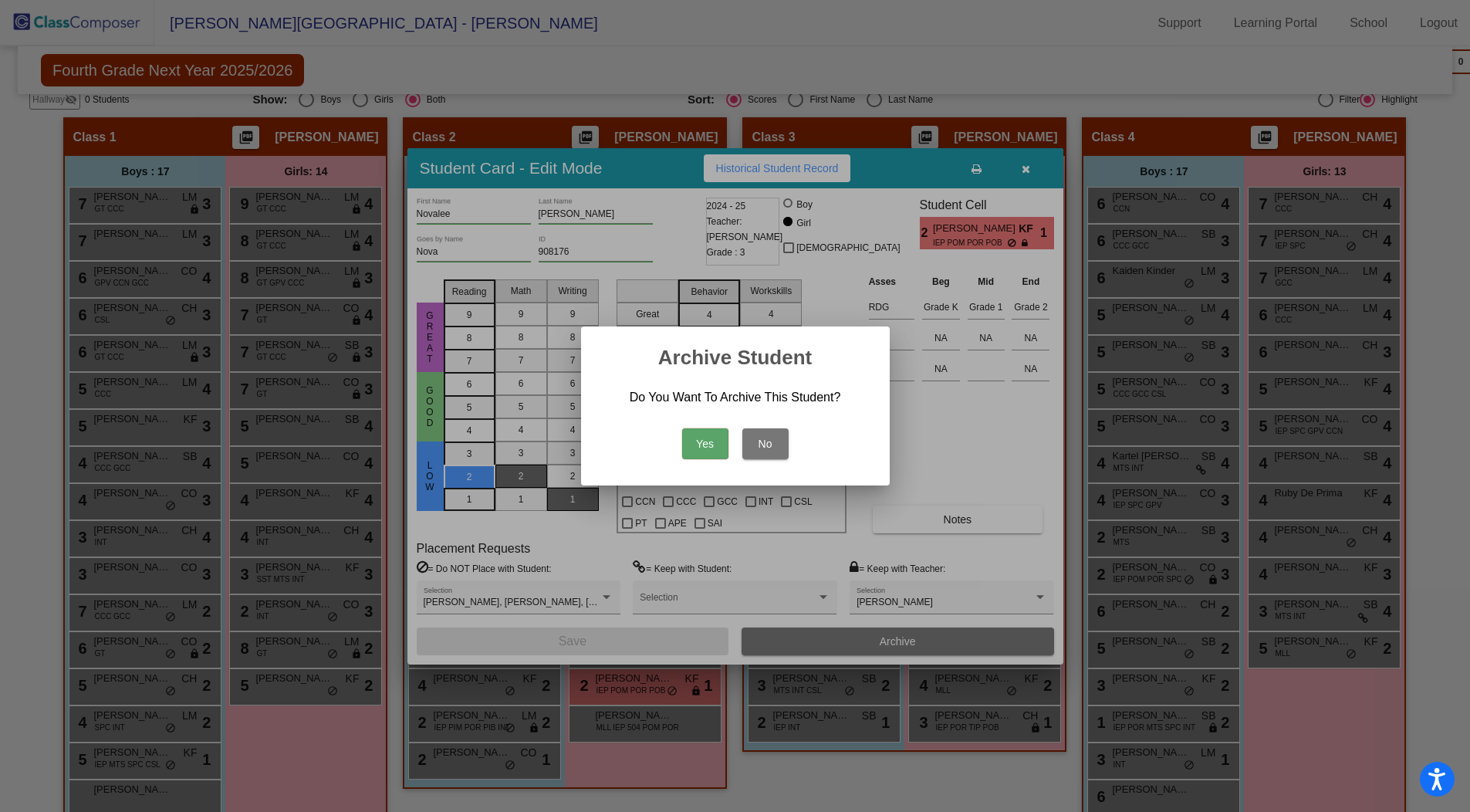
click at [702, 442] on button "Yes" at bounding box center [705, 444] width 46 height 31
